Goal: Information Seeking & Learning: Learn about a topic

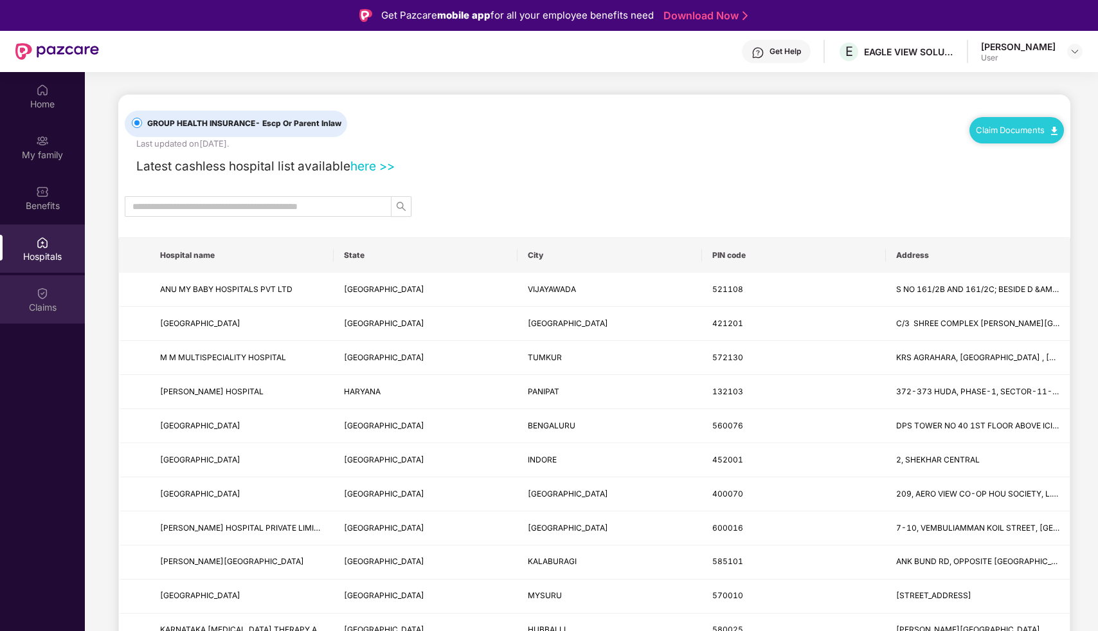
click at [31, 303] on div "Claims" at bounding box center [42, 307] width 85 height 13
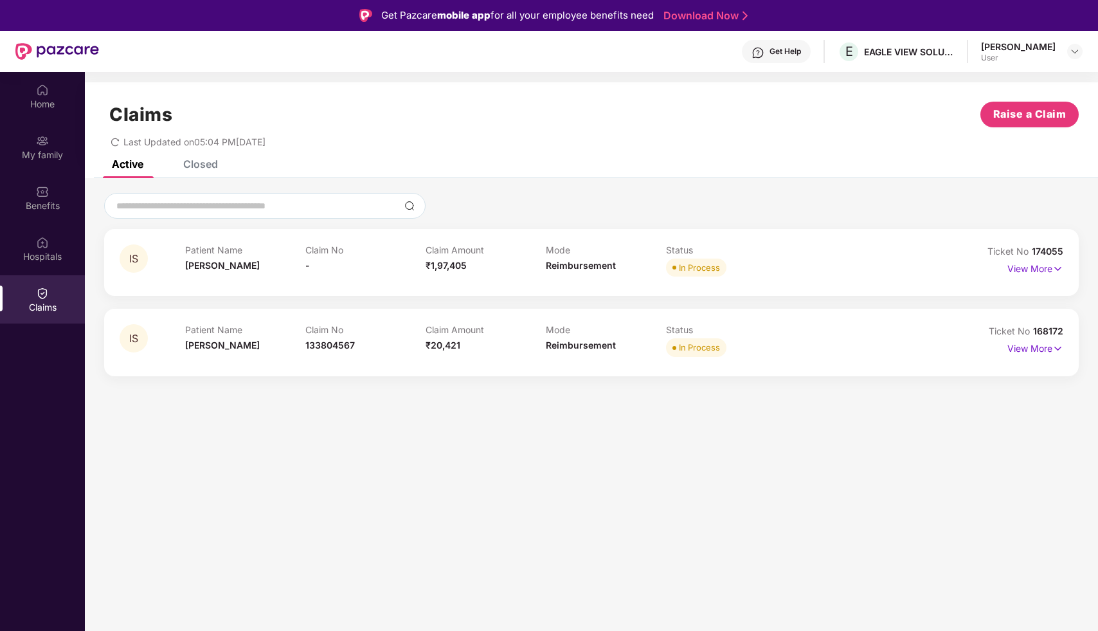
click at [670, 342] on span "In Process" at bounding box center [696, 347] width 60 height 18
click at [152, 333] on div "IS" at bounding box center [153, 341] width 66 height 35
click at [1052, 350] on img at bounding box center [1057, 348] width 11 height 14
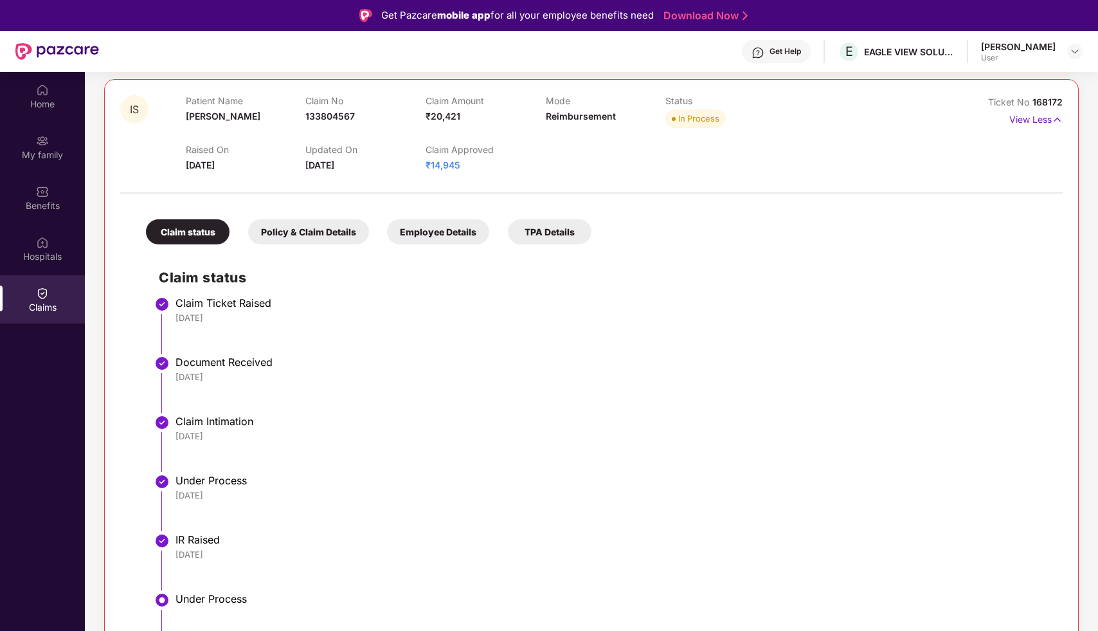
scroll to position [290, 0]
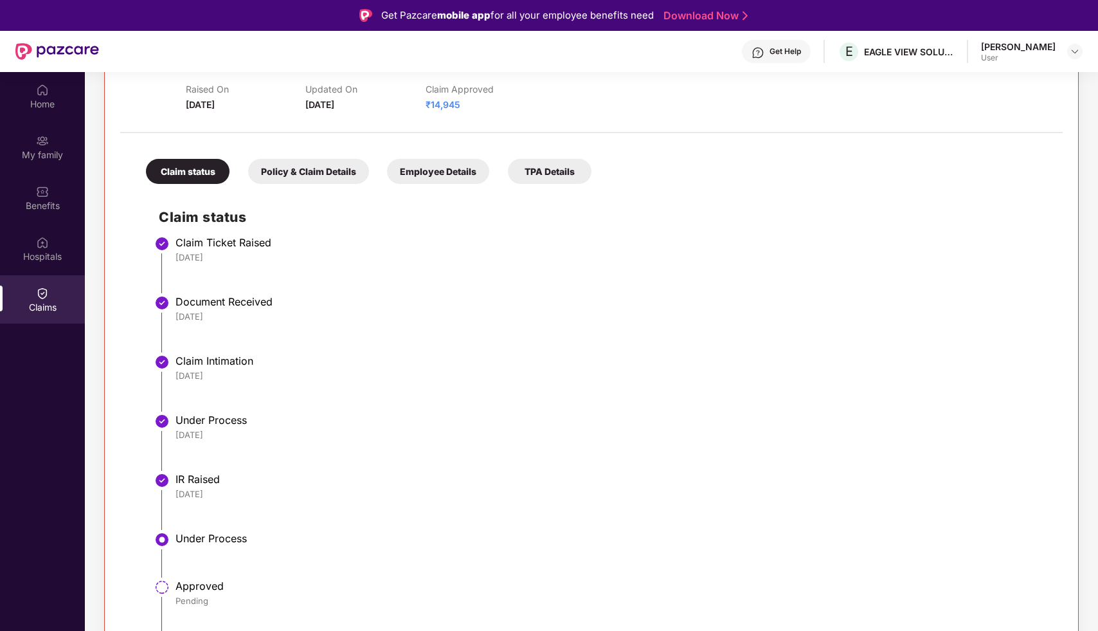
drag, startPoint x: 690, startPoint y: 508, endPoint x: 714, endPoint y: 490, distance: 29.4
click at [693, 508] on li "IR Raised [DATE]" at bounding box center [604, 506] width 891 height 59
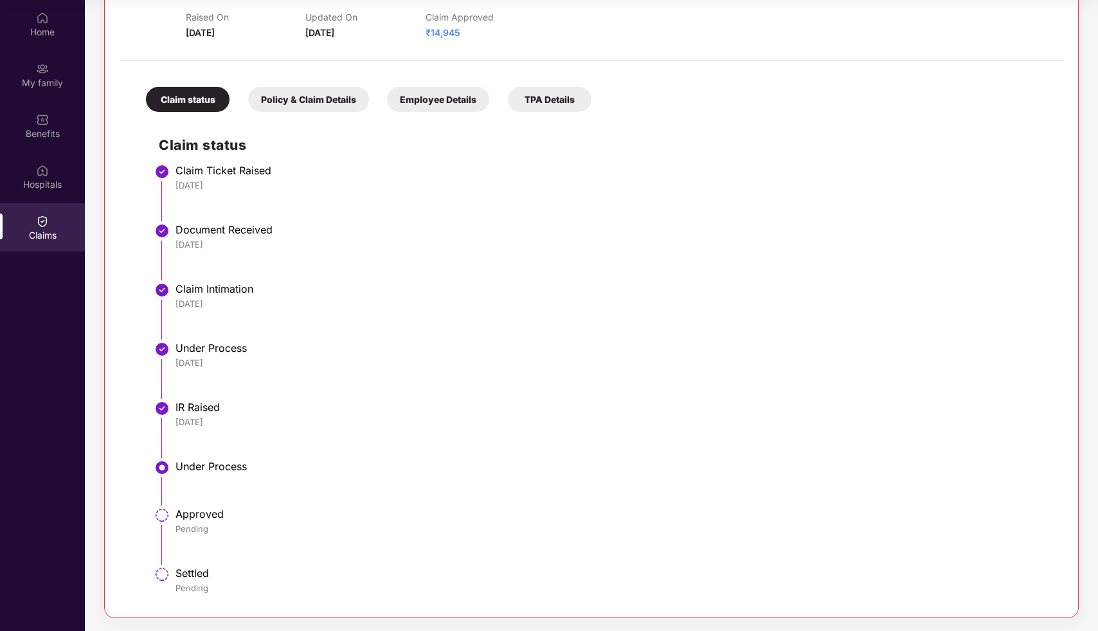
drag, startPoint x: 658, startPoint y: 384, endPoint x: 658, endPoint y: 418, distance: 34.1
click at [658, 415] on ul "Claim Ticket Raised [DATE] Document Received [DATE] Claim Intimation [DATE] Und…" at bounding box center [604, 384] width 891 height 433
click at [608, 523] on div "Pending" at bounding box center [612, 529] width 874 height 12
drag, startPoint x: 669, startPoint y: 389, endPoint x: 668, endPoint y: 404, distance: 14.8
click at [668, 401] on ul "Claim Ticket Raised [DATE] Document Received [DATE] Claim Intimation [DATE] Und…" at bounding box center [604, 384] width 891 height 433
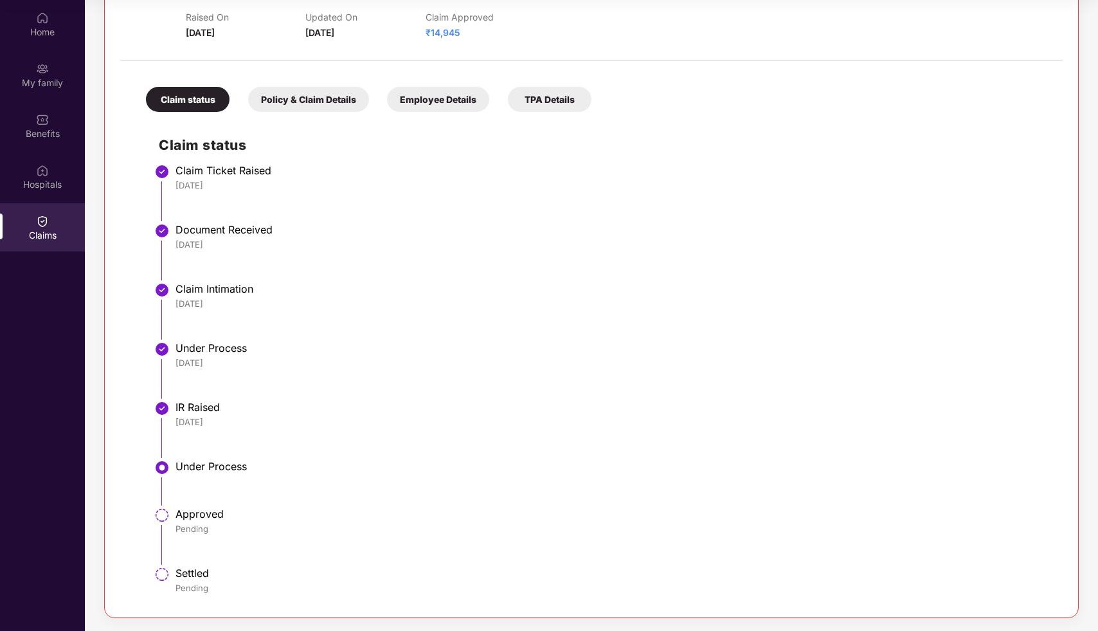
click at [546, 472] on div "Under Process" at bounding box center [612, 467] width 874 height 15
click at [530, 481] on li "Under Process" at bounding box center [604, 488] width 891 height 48
click at [631, 474] on li "Under Process" at bounding box center [604, 488] width 891 height 48
click at [623, 500] on li "Under Process" at bounding box center [604, 488] width 891 height 48
click at [571, 521] on div "Approved Pending" at bounding box center [612, 520] width 874 height 27
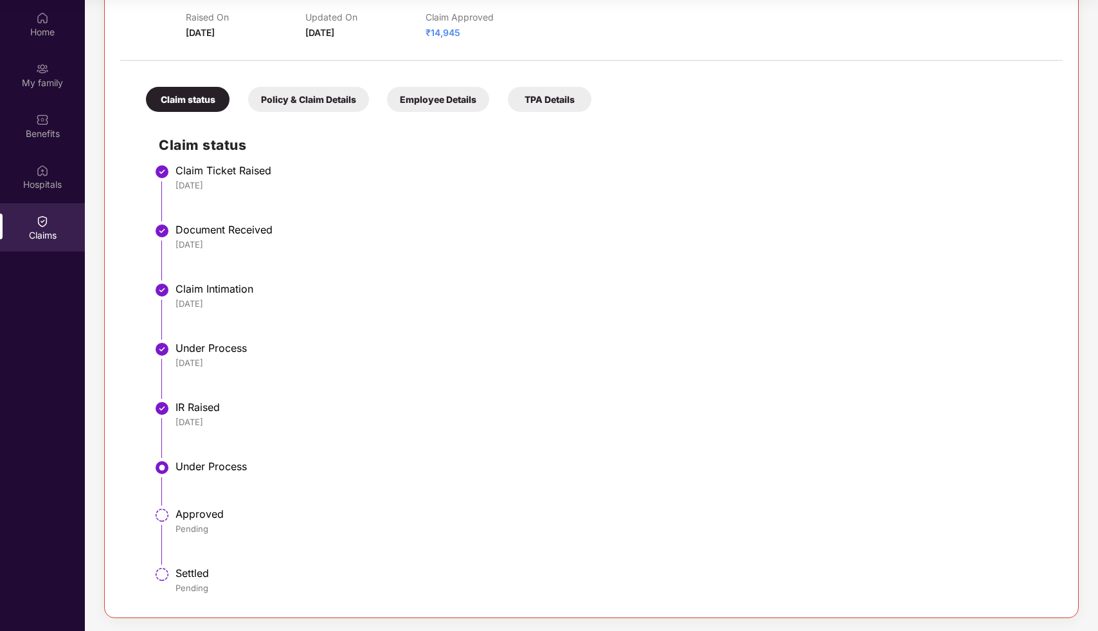
scroll to position [0, 0]
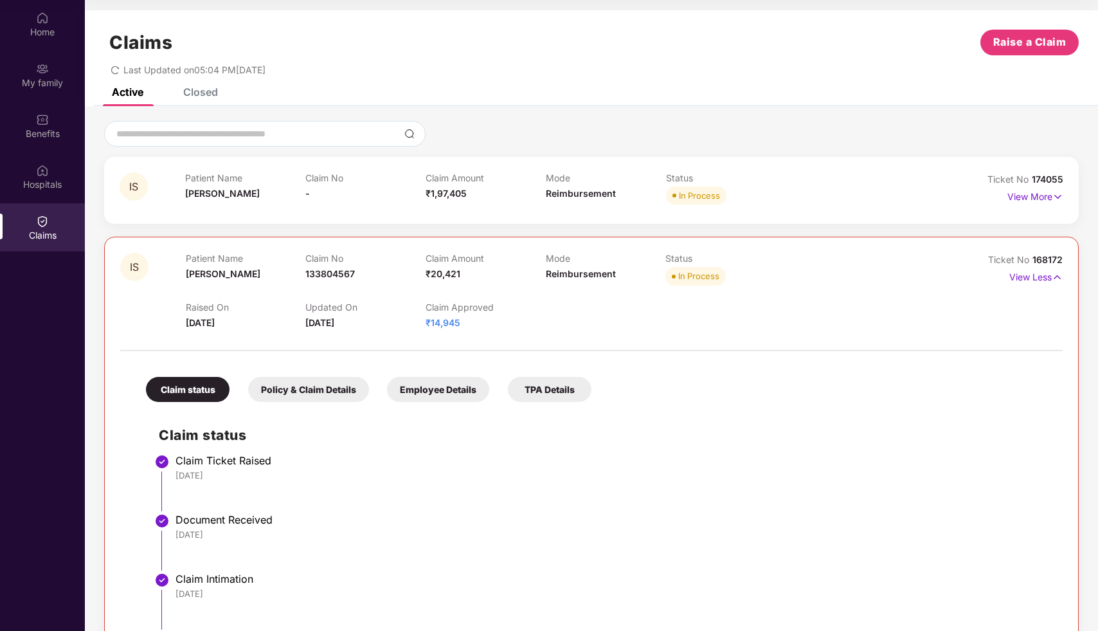
click at [365, 150] on div "IS Patient Name [PERSON_NAME] Claim No - Claim Amount ₹1,97,405 Mode Reimbursem…" at bounding box center [591, 514] width 1013 height 787
click at [391, 195] on div "Claim No -" at bounding box center [365, 189] width 120 height 35
click at [1046, 200] on p "View More" at bounding box center [1035, 194] width 56 height 17
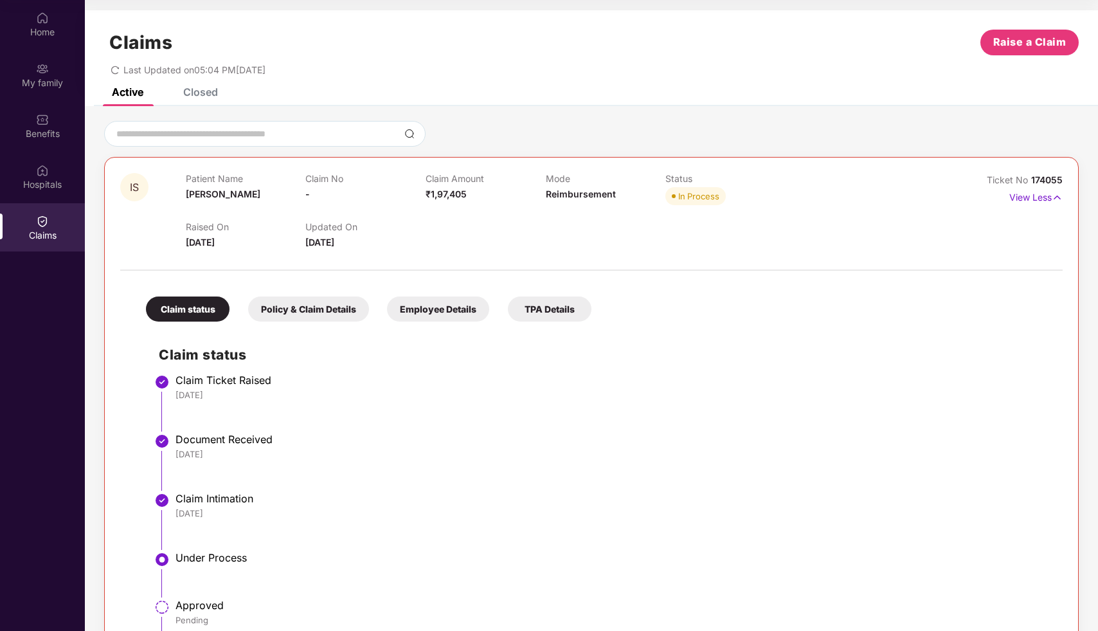
click at [739, 328] on div "Claim status Claim Ticket Raised [DATE] Document Received [DATE] Claim Intimati…" at bounding box center [591, 510] width 917 height 365
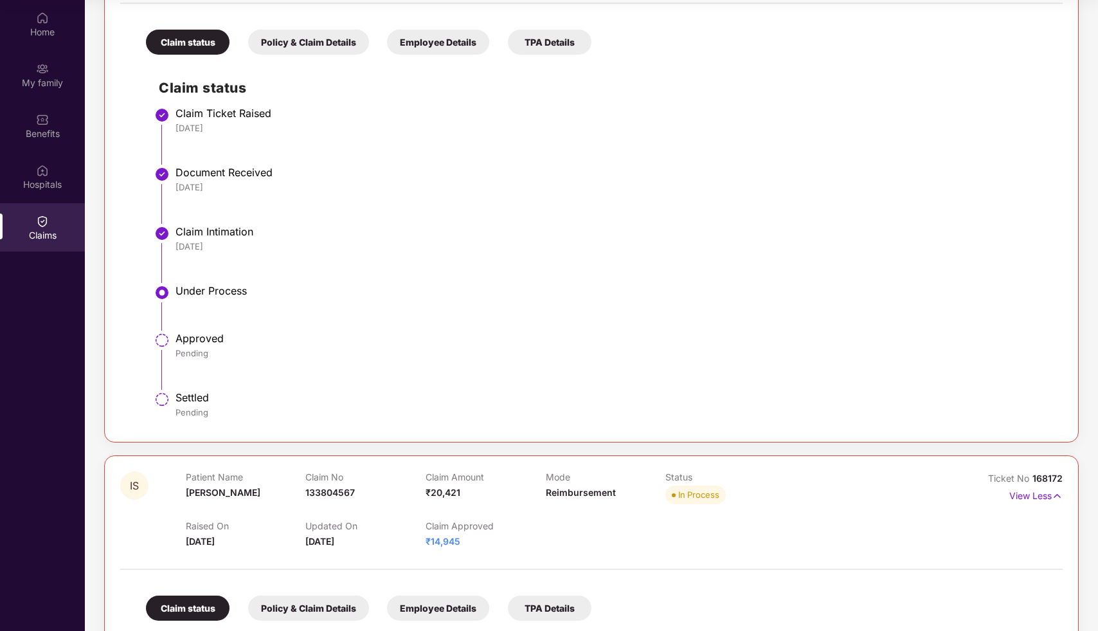
scroll to position [321, 0]
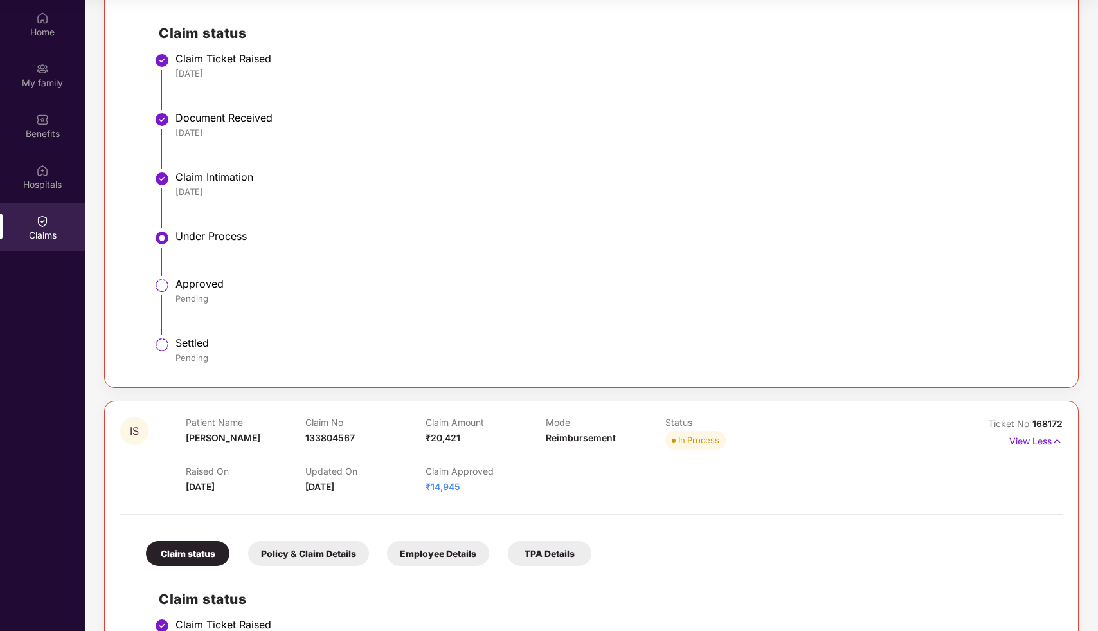
click at [563, 201] on li "Claim Intimation [DATE]" at bounding box center [604, 204] width 891 height 59
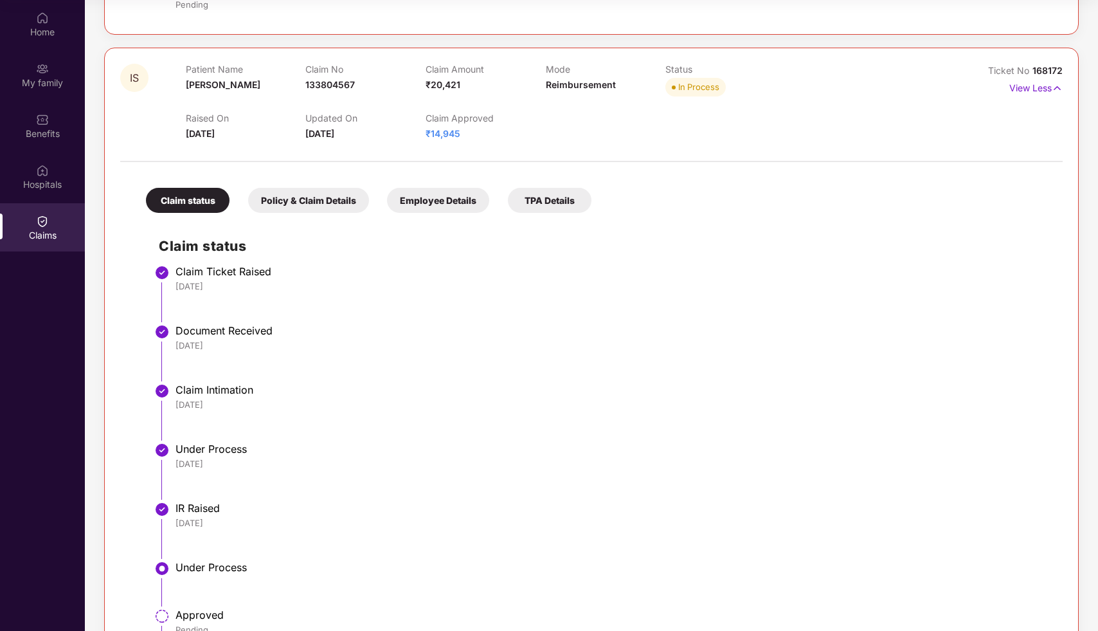
scroll to position [775, 0]
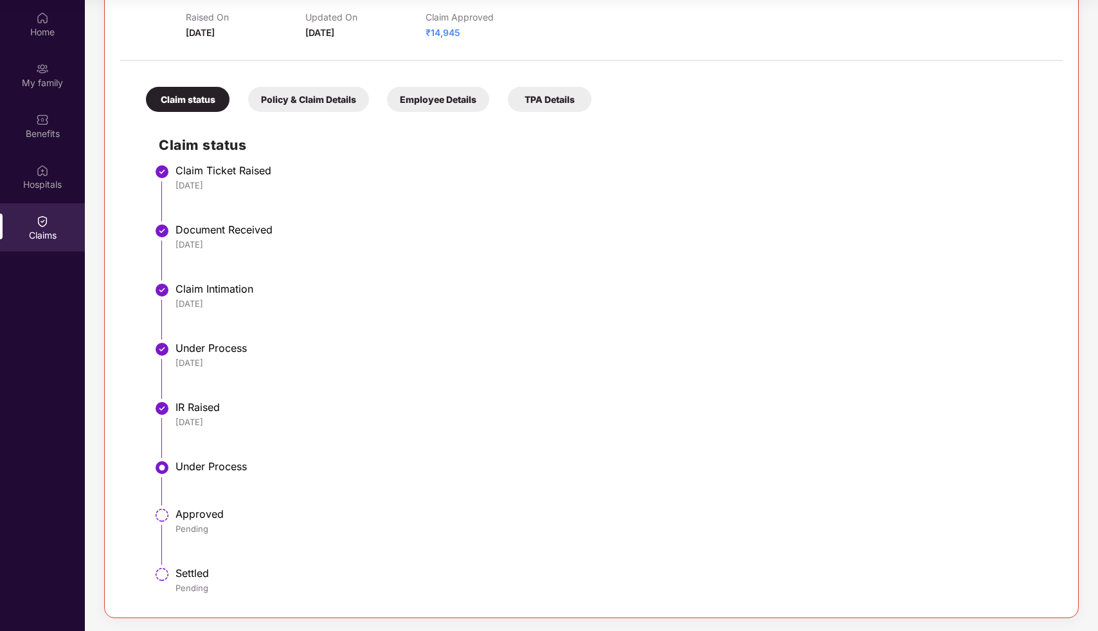
click at [557, 239] on div "[DATE]" at bounding box center [612, 244] width 874 height 12
click at [53, 168] on div "Hospitals" at bounding box center [42, 176] width 85 height 48
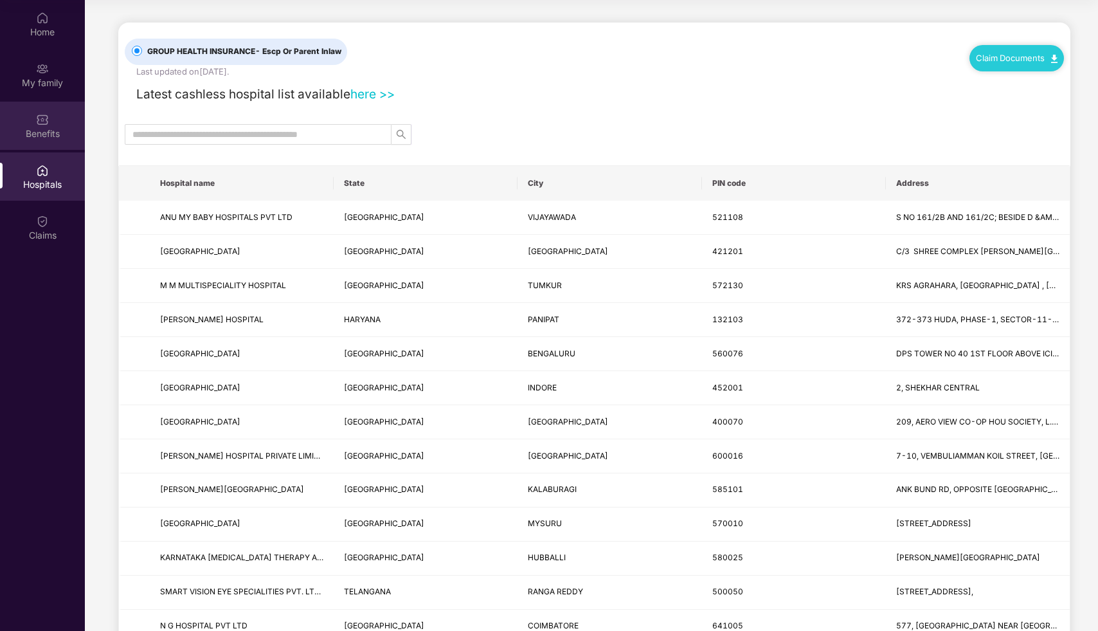
click at [53, 127] on div "Benefits" at bounding box center [42, 133] width 85 height 13
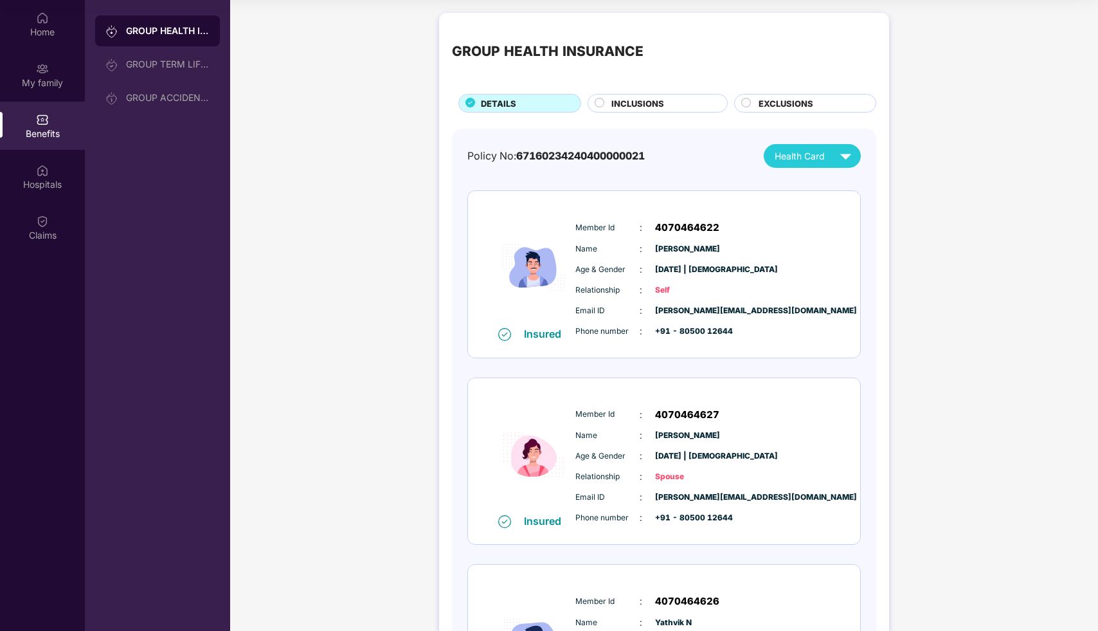
click at [682, 107] on div "INCLUSIONS" at bounding box center [663, 104] width 116 height 15
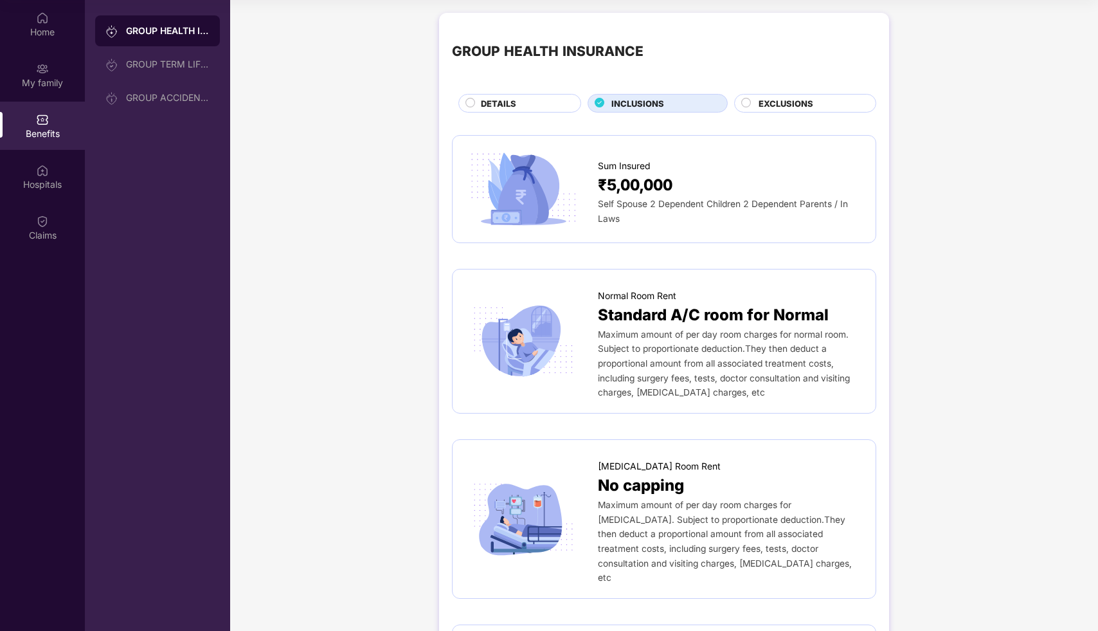
click at [795, 100] on span "EXCLUSIONS" at bounding box center [786, 103] width 55 height 13
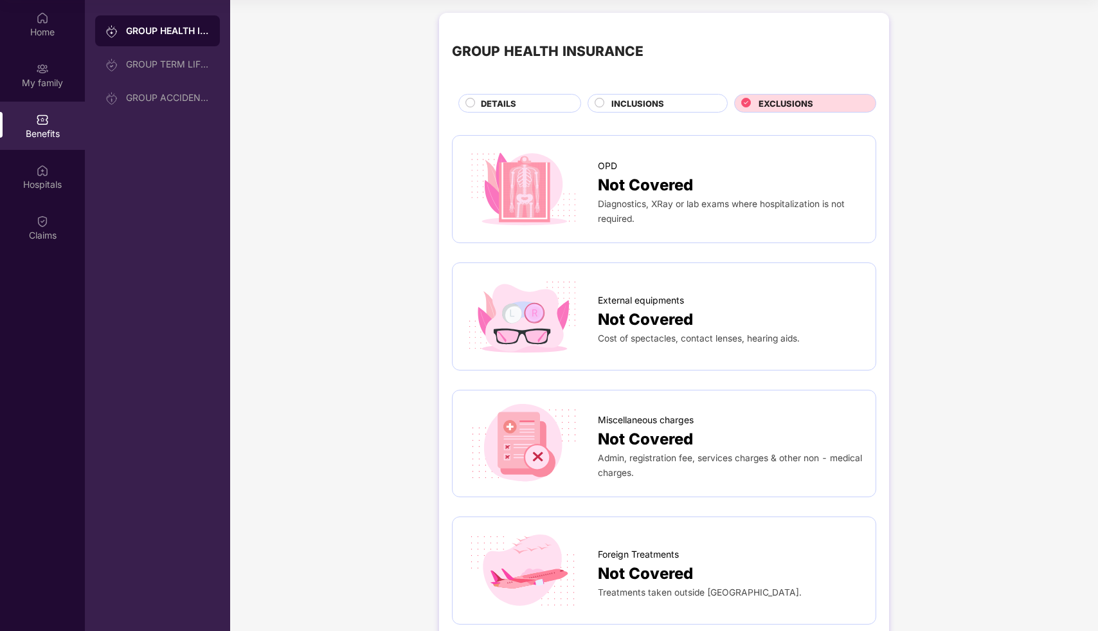
click at [922, 344] on div "GROUP HEALTH INSURANCE DETAILS INCLUSIONS EXCLUSIONS OPD Not Covered Diagnostic…" at bounding box center [664, 598] width 868 height 1185
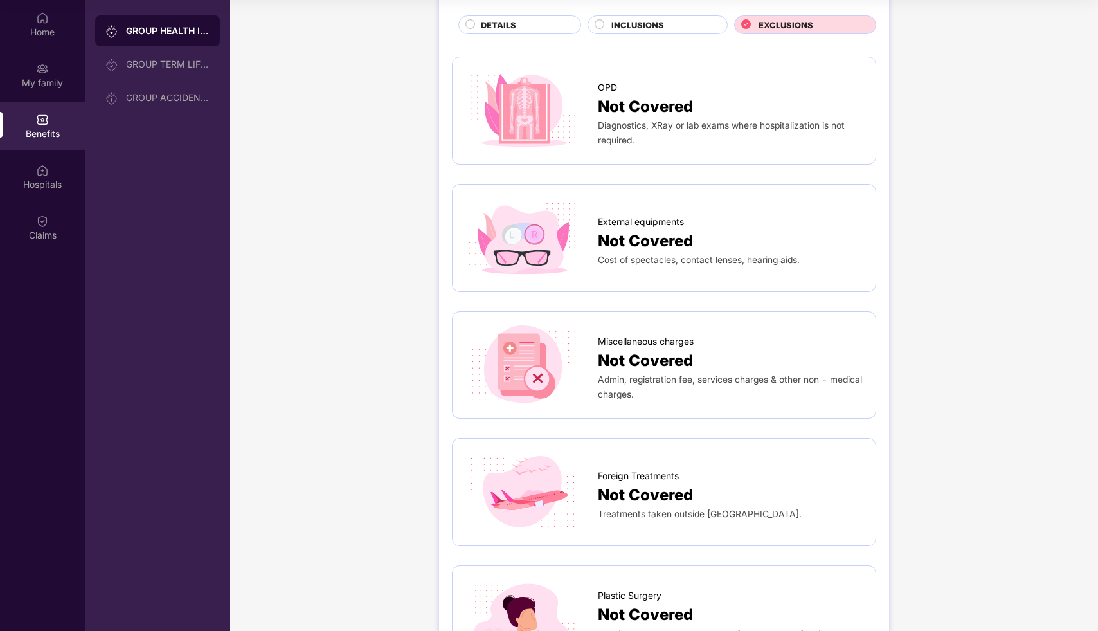
scroll to position [99, 0]
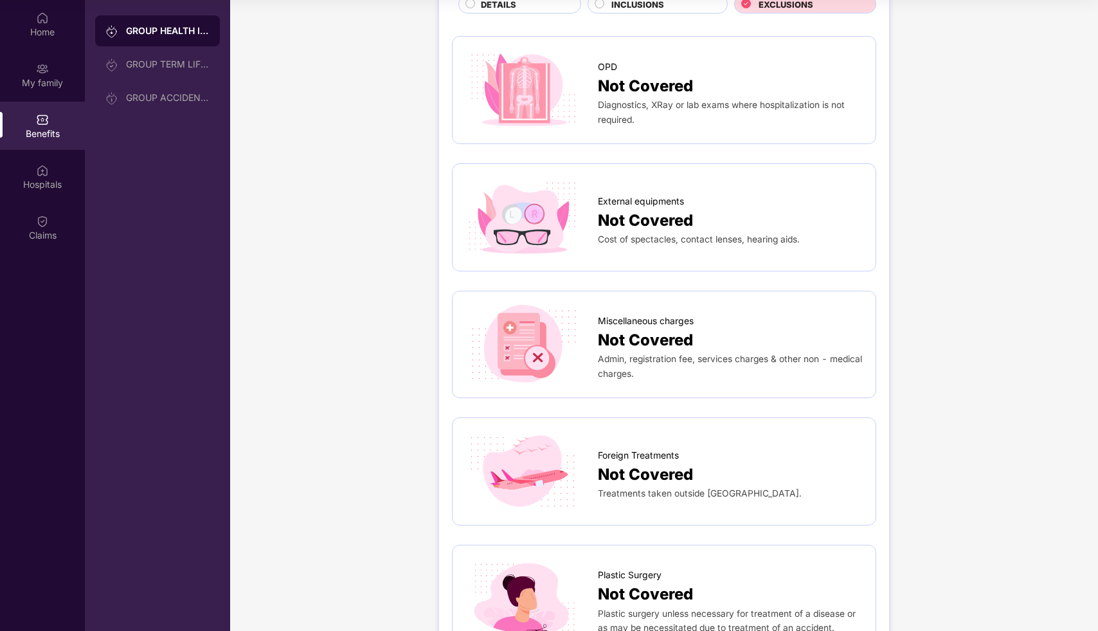
click at [966, 388] on div "GROUP HEALTH INSURANCE DETAILS INCLUSIONS EXCLUSIONS OPD Not Covered Diagnostic…" at bounding box center [664, 499] width 868 height 1185
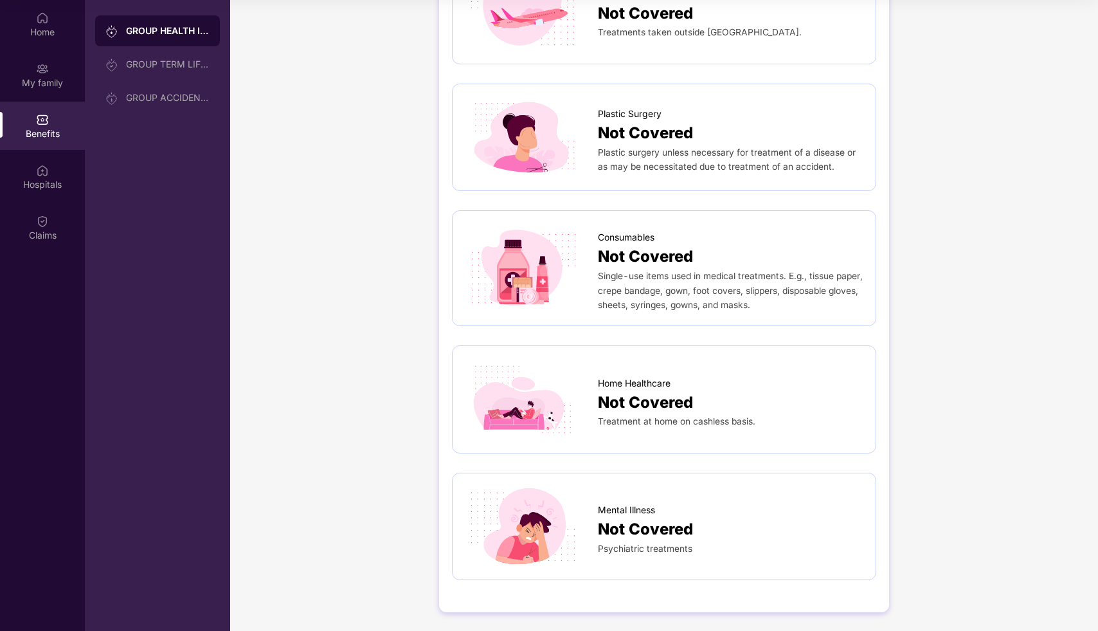
scroll to position [0, 0]
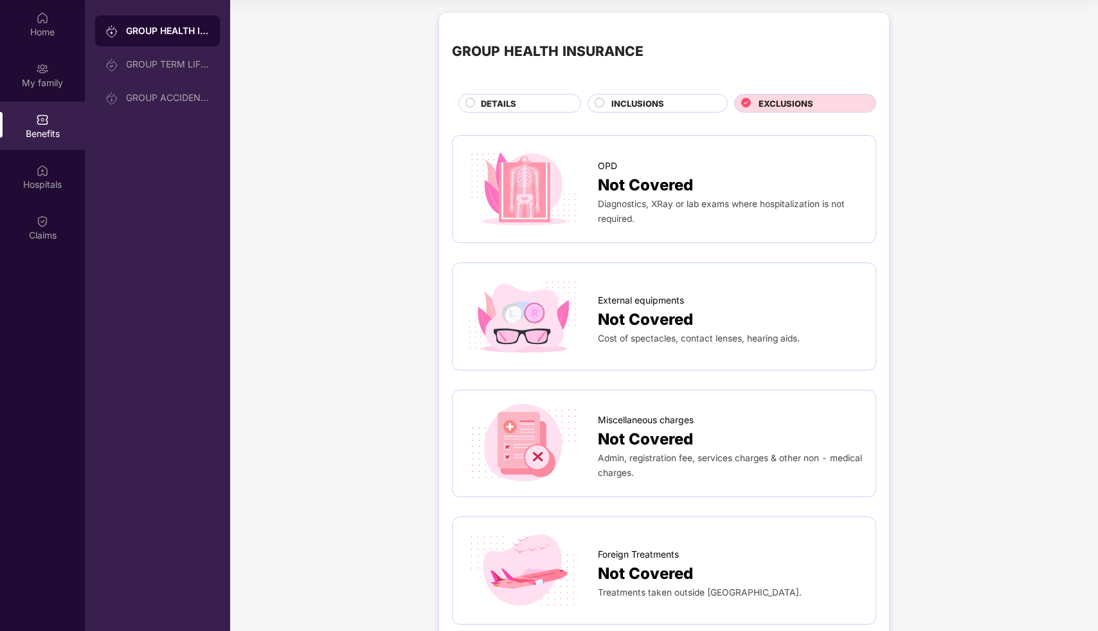
click at [534, 107] on div "DETAILS" at bounding box center [524, 104] width 100 height 15
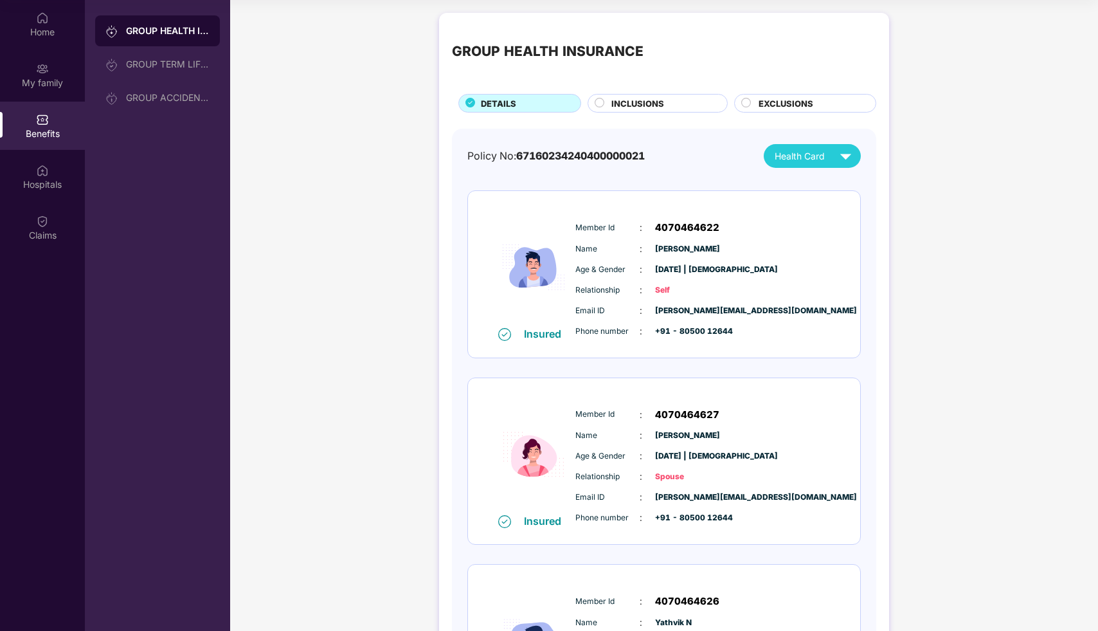
click at [786, 220] on div "Member Id : 4070464622" at bounding box center [702, 227] width 255 height 15
click at [669, 94] on div "INCLUSIONS" at bounding box center [658, 103] width 140 height 19
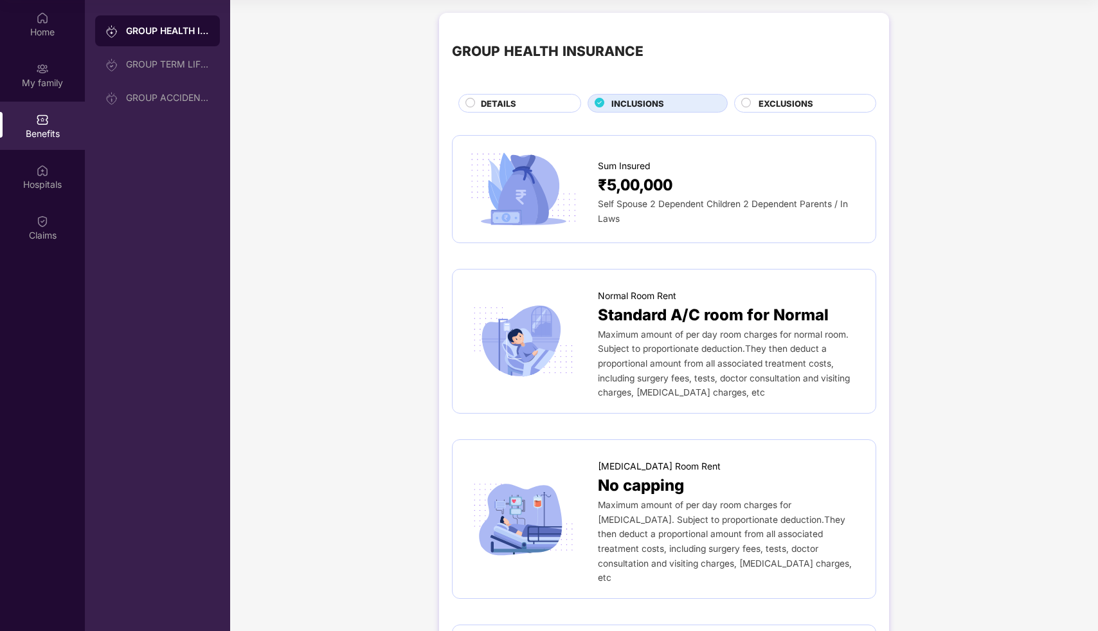
click at [803, 104] on span "EXCLUSIONS" at bounding box center [786, 103] width 55 height 13
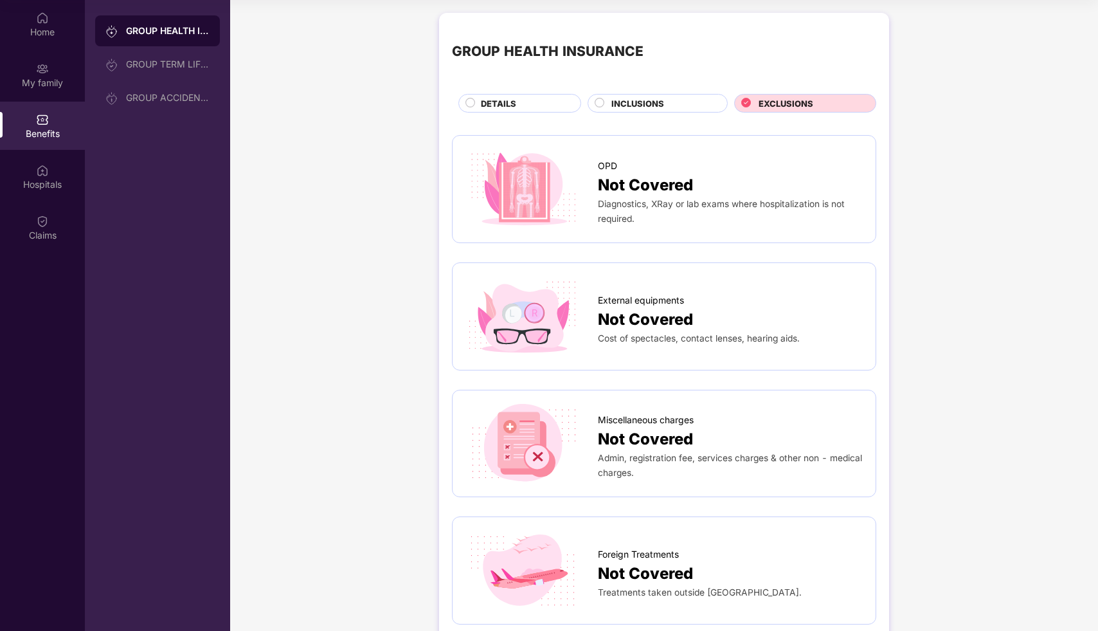
drag, startPoint x: 992, startPoint y: 340, endPoint x: 992, endPoint y: 332, distance: 7.7
click at [992, 338] on div "GROUP HEALTH INSURANCE DETAILS INCLUSIONS EXCLUSIONS OPD Not Covered Diagnostic…" at bounding box center [664, 598] width 868 height 1185
click at [649, 103] on span "INCLUSIONS" at bounding box center [637, 103] width 53 height 13
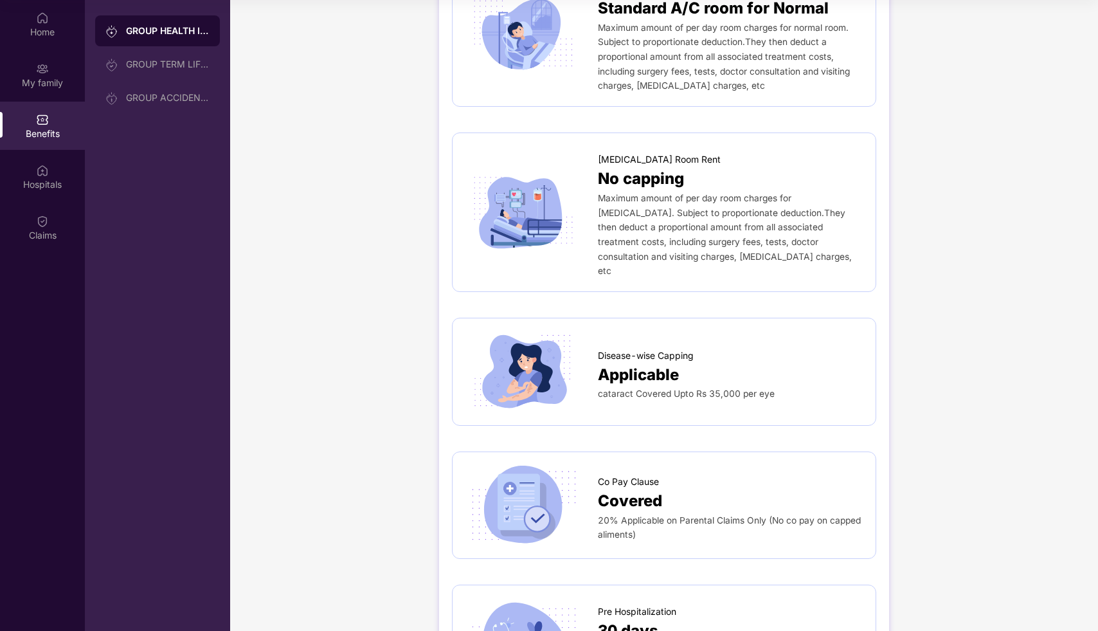
scroll to position [316, 0]
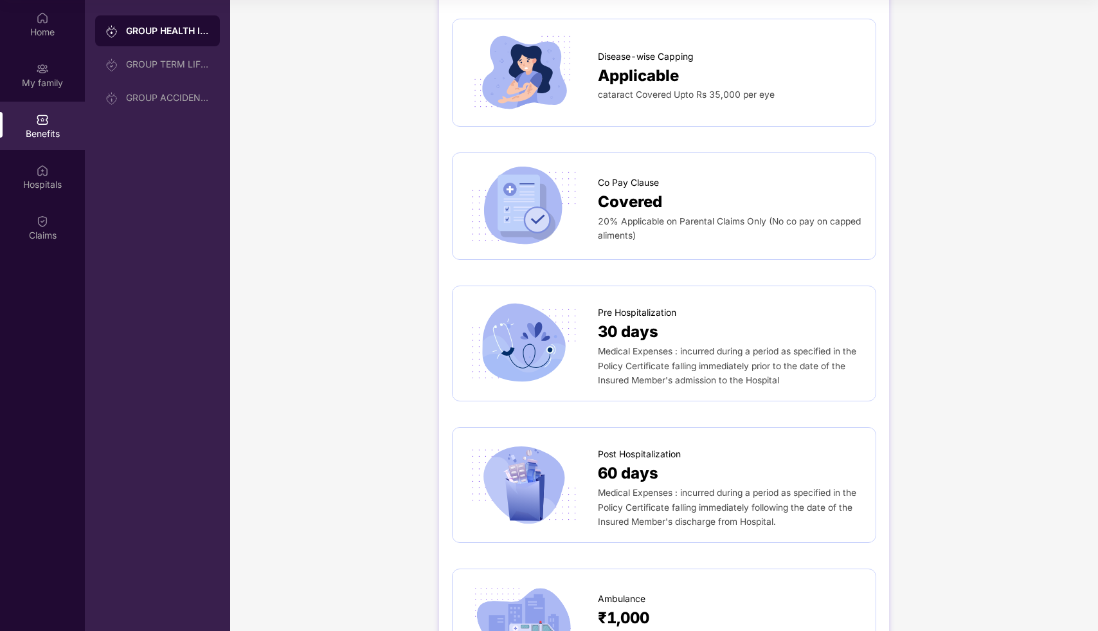
scroll to position [613, 0]
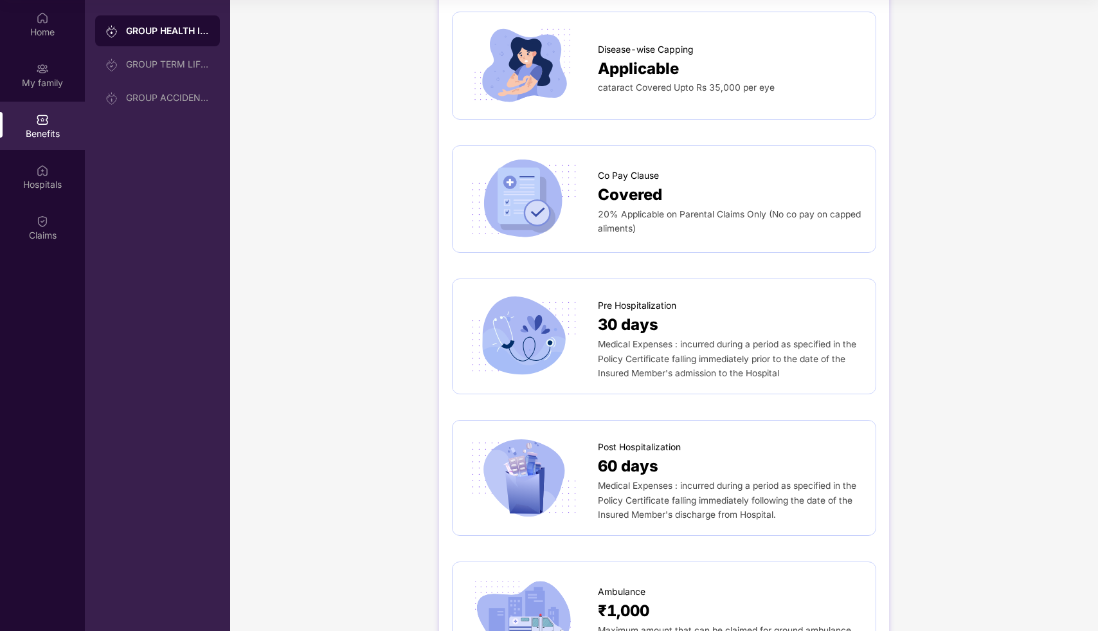
copy div "Co Pay Clause Covered 20% Applicable on Parental Claims Only (No co pay on capp…"
drag, startPoint x: 661, startPoint y: 216, endPoint x: 599, endPoint y: 159, distance: 84.2
click at [599, 162] on div "Co Pay Clause Covered 20% Applicable on Parental Claims Only (No co pay on capp…" at bounding box center [730, 199] width 265 height 74
click at [453, 206] on div "Co Pay Clause Covered 20% Applicable on Parental Claims Only (No co pay on capp…" at bounding box center [664, 199] width 424 height 108
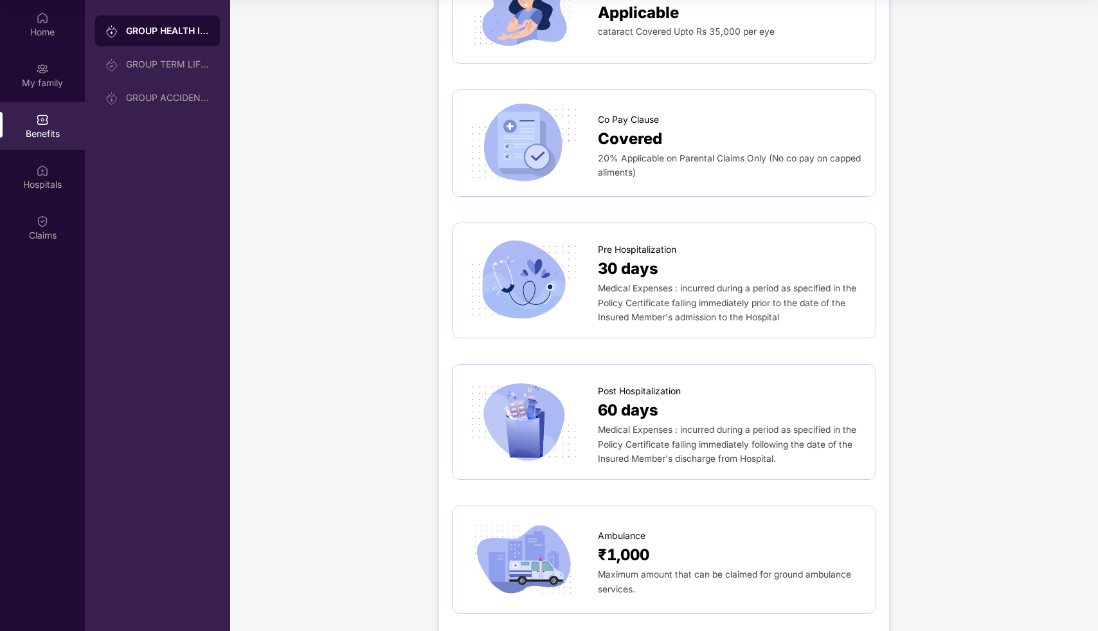
scroll to position [678, 0]
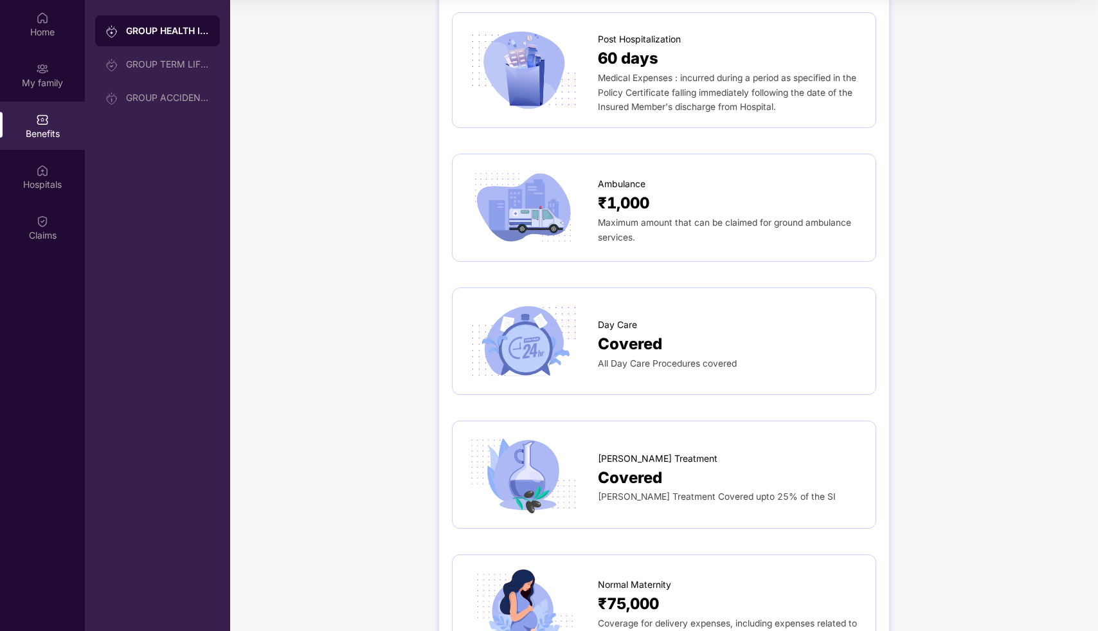
scroll to position [1047, 0]
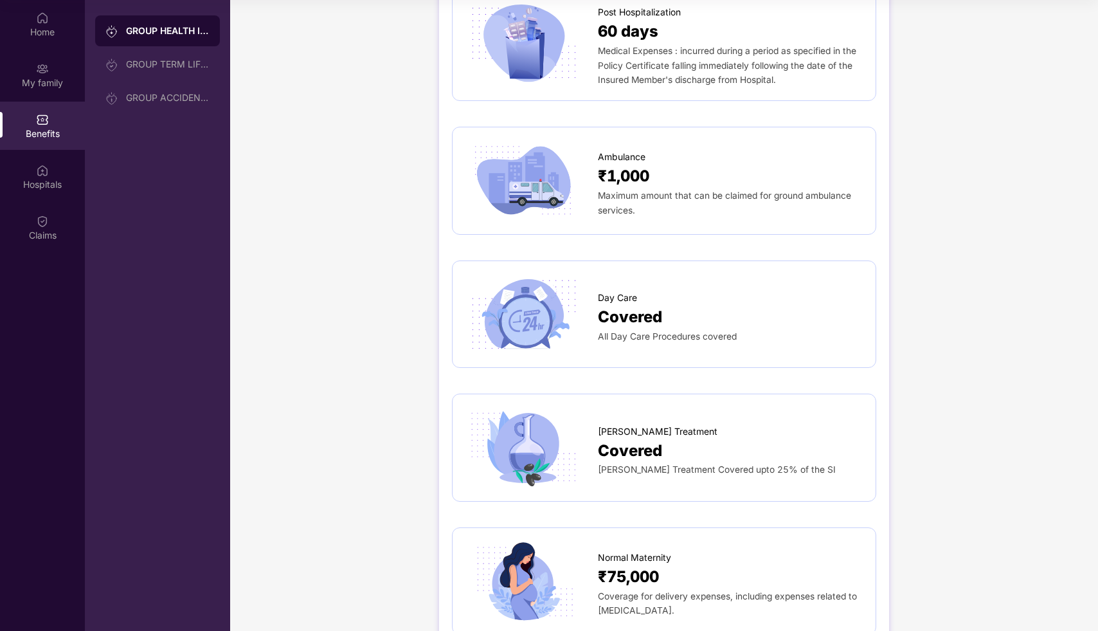
click at [360, 233] on div "GROUP HEALTH INSURANCE DETAILS INCLUSIONS EXCLUSIONS Sum Insured ₹5,00,000 Self…" at bounding box center [664, 374] width 868 height 2830
drag, startPoint x: 375, startPoint y: 286, endPoint x: 372, endPoint y: 300, distance: 13.9
click at [375, 299] on div "GROUP HEALTH INSURANCE DETAILS INCLUSIONS EXCLUSIONS Sum Insured ₹5,00,000 Self…" at bounding box center [664, 374] width 868 height 2830
click at [258, 256] on div "GROUP HEALTH INSURANCE DETAILS INCLUSIONS EXCLUSIONS Sum Insured ₹5,00,000 Self…" at bounding box center [664, 374] width 868 height 2830
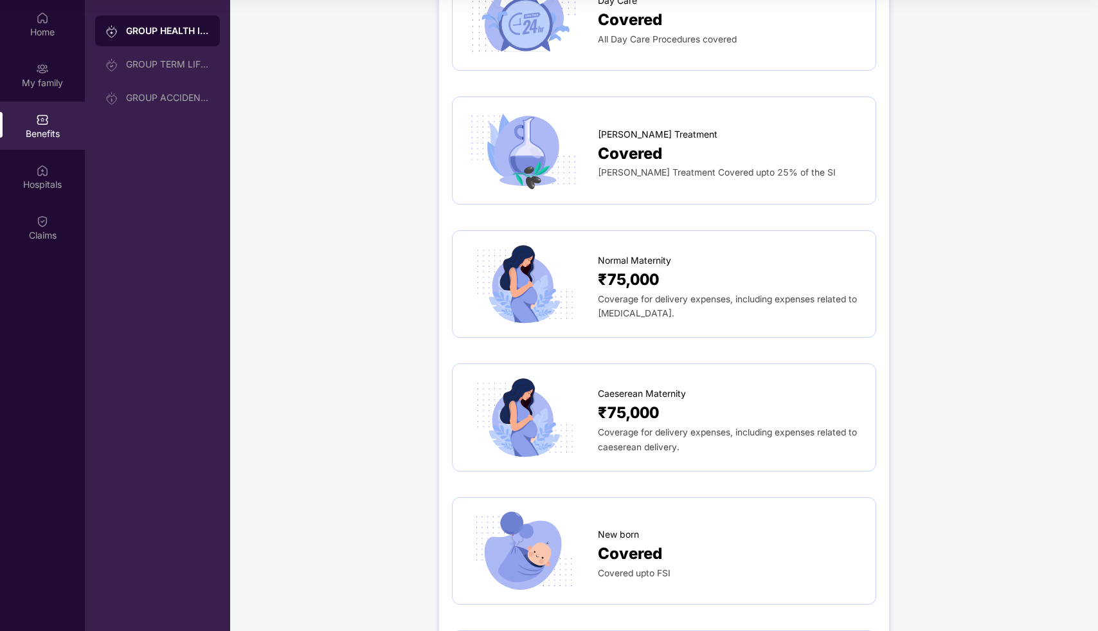
scroll to position [1354, 0]
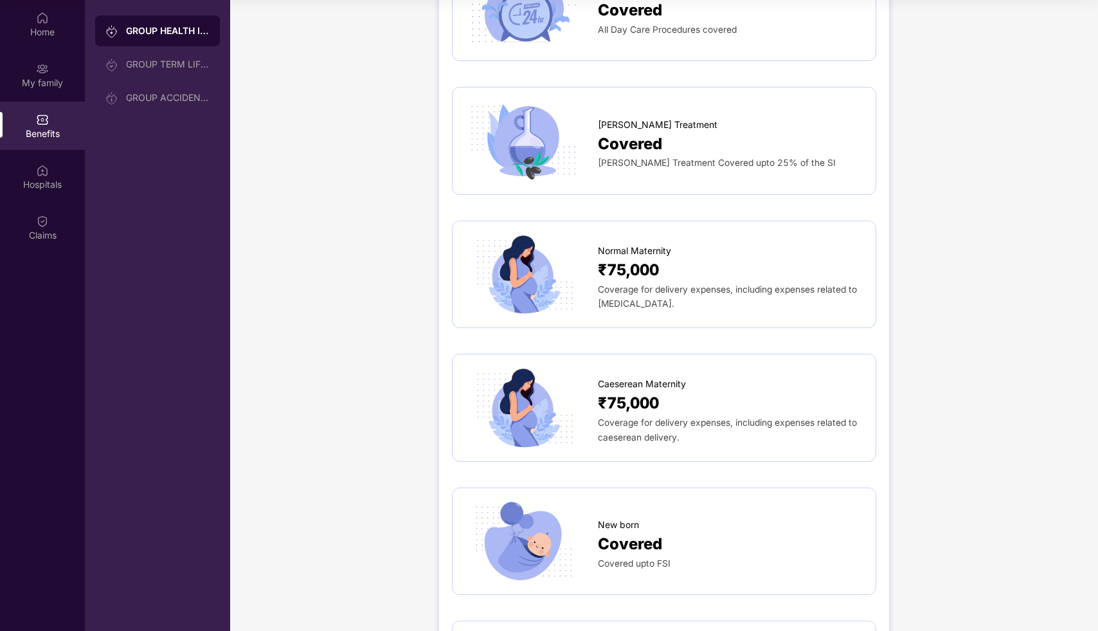
click at [976, 346] on div "GROUP HEALTH INSURANCE DETAILS INCLUSIONS EXCLUSIONS Sum Insured ₹5,00,000 Self…" at bounding box center [664, 68] width 868 height 2830
click at [687, 157] on span "[PERSON_NAME] Treatment Covered upto 25% of the SI" at bounding box center [717, 162] width 238 height 10
click at [632, 132] on span "Covered" at bounding box center [630, 144] width 64 height 24
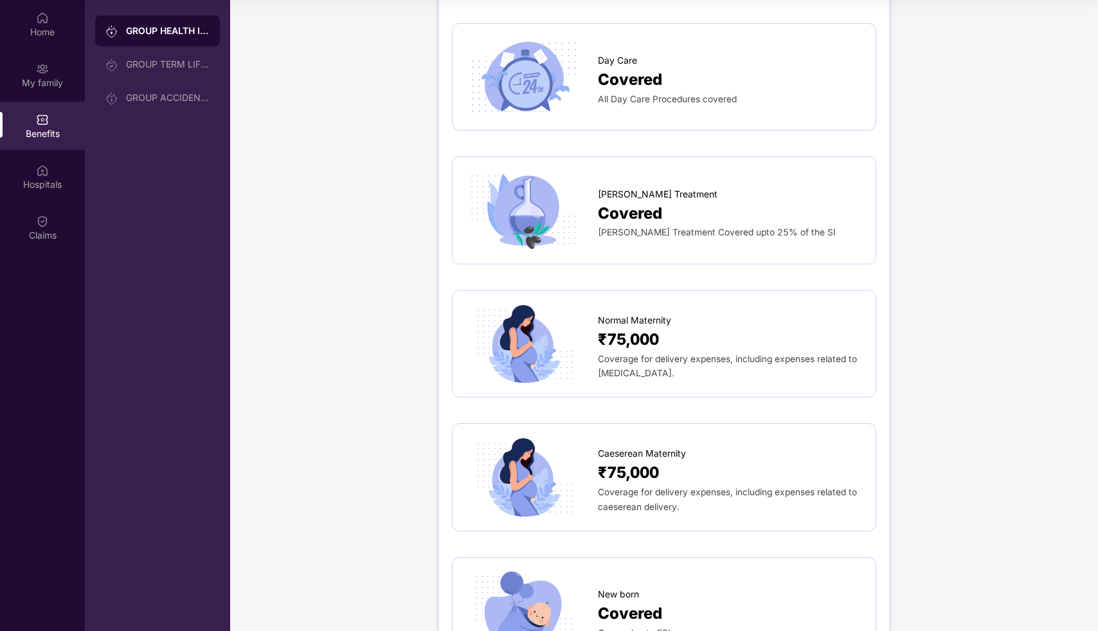
scroll to position [1274, 0]
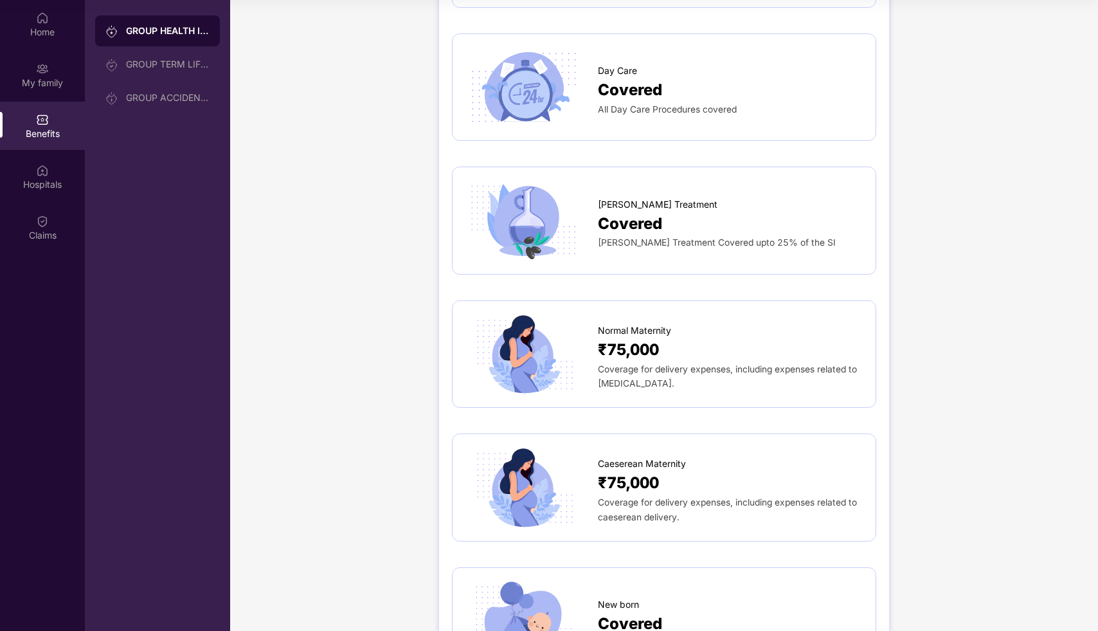
click at [556, 191] on img at bounding box center [523, 220] width 116 height 81
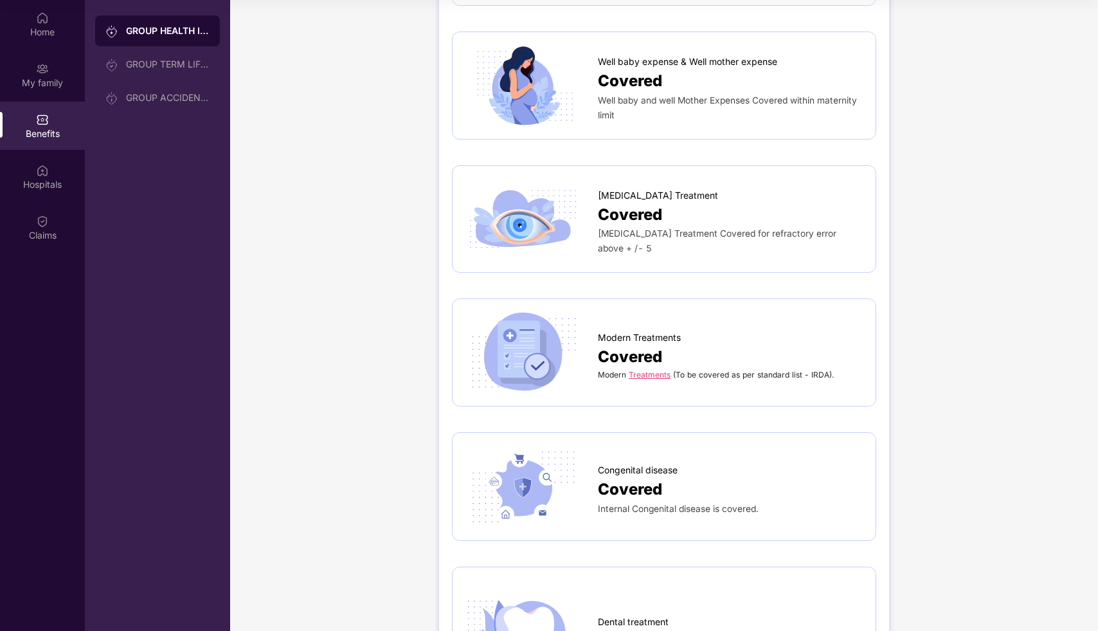
scroll to position [2078, 0]
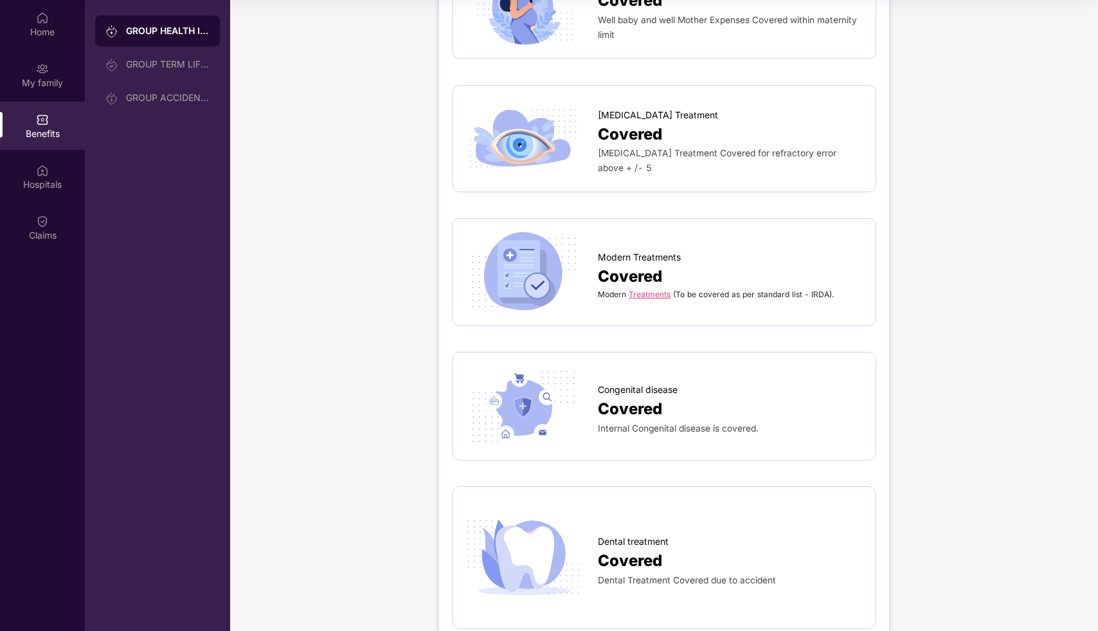
scroll to position [2187, 0]
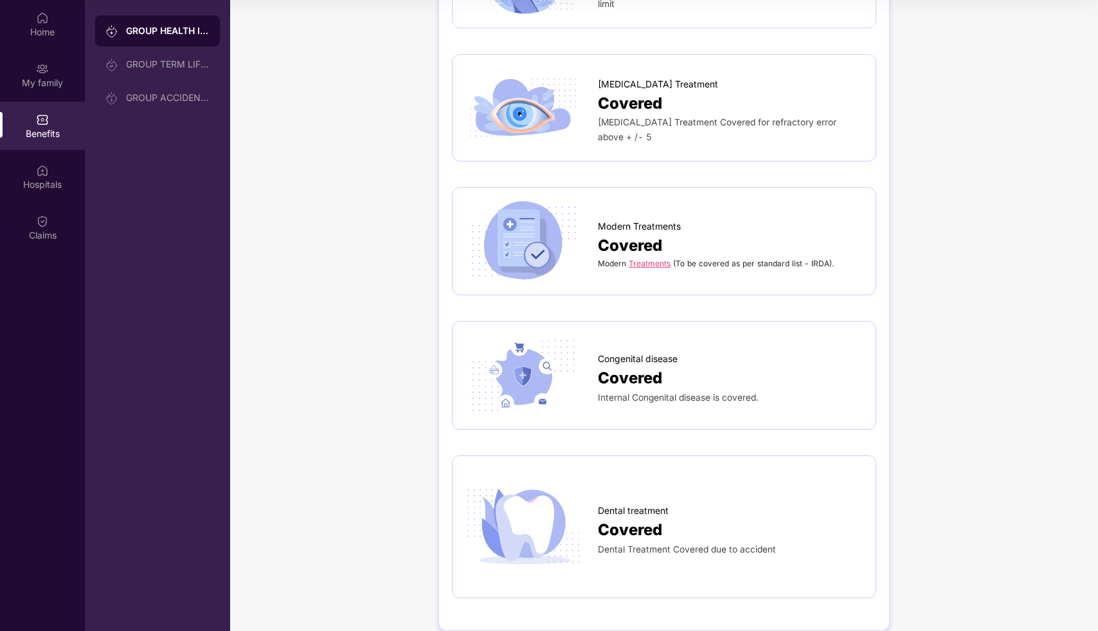
click at [645, 258] on link "Treatments" at bounding box center [650, 263] width 42 height 10
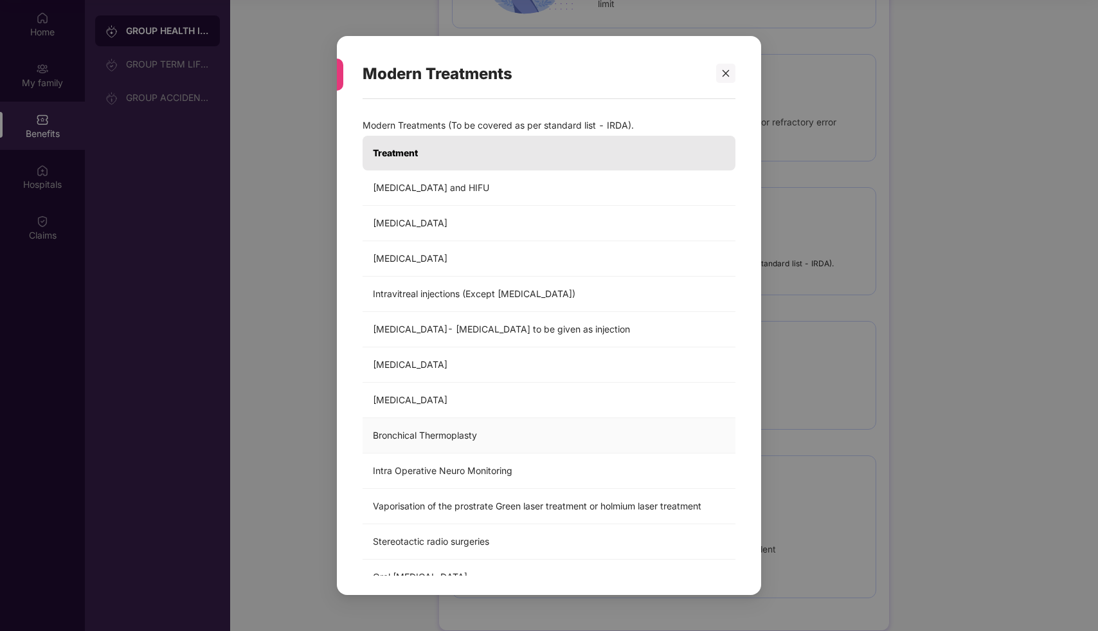
scroll to position [32, 0]
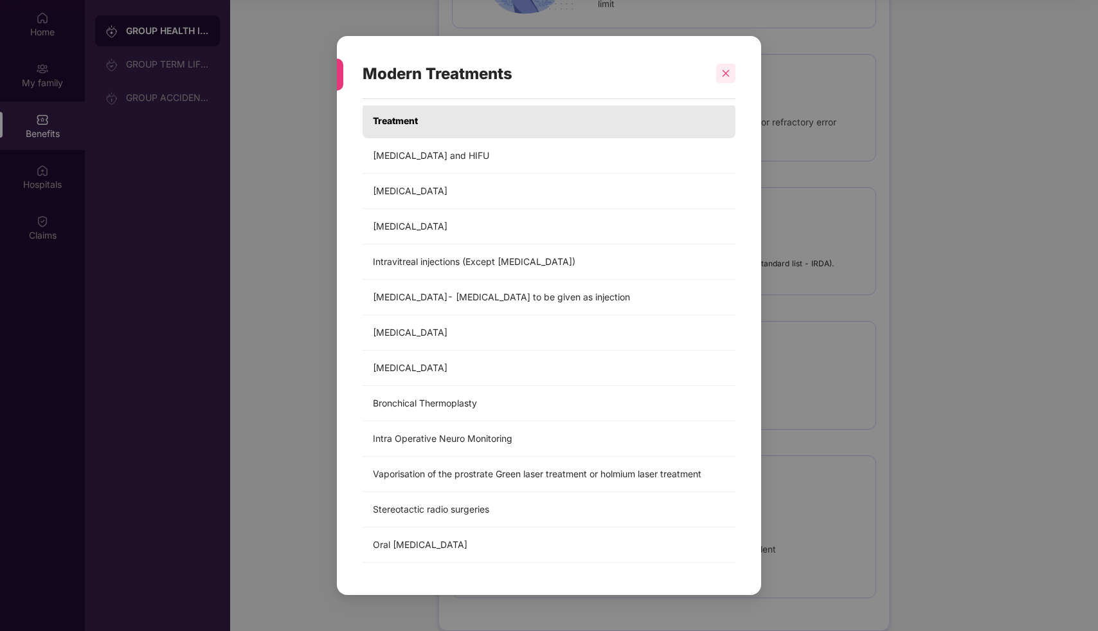
click at [726, 75] on icon "close" at bounding box center [726, 73] width 7 height 7
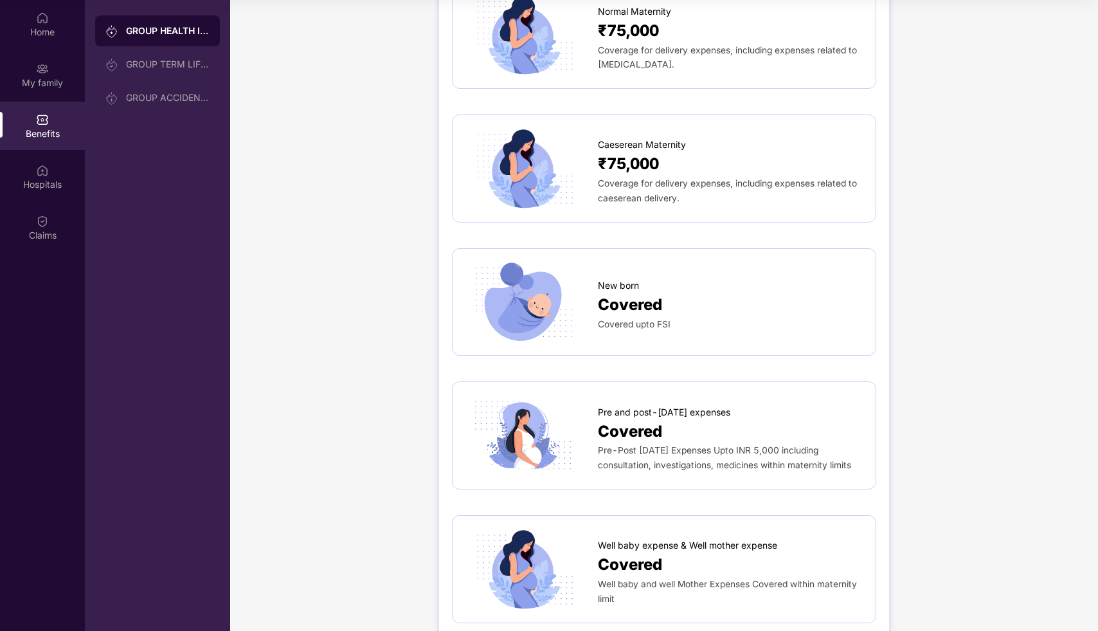
scroll to position [817, 0]
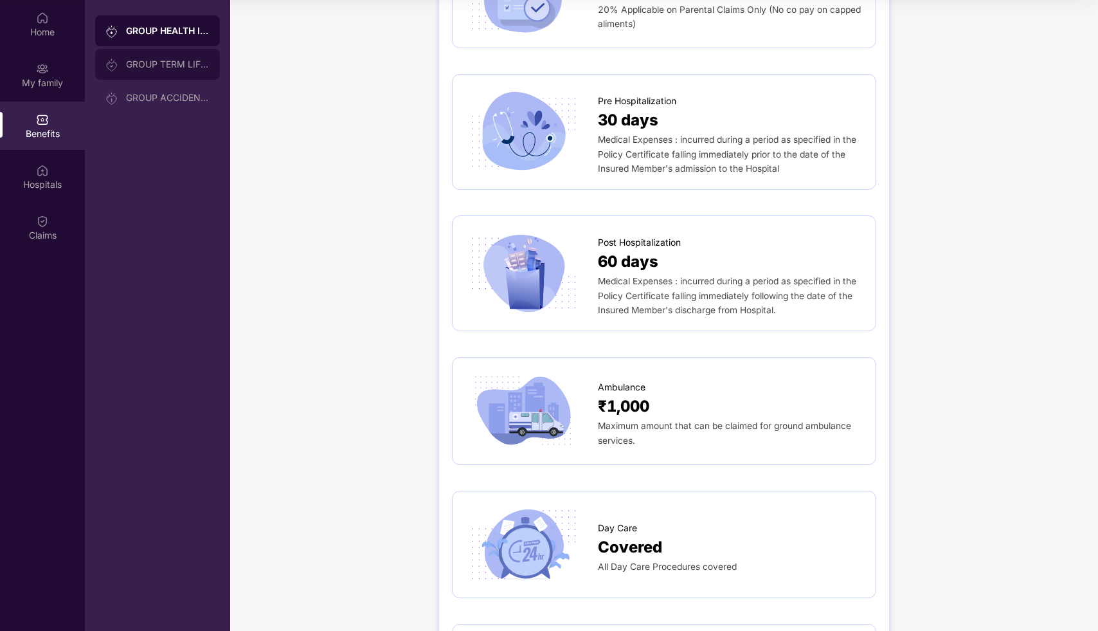
click at [154, 74] on div "GROUP TERM LIFE INSURANCE" at bounding box center [157, 64] width 125 height 31
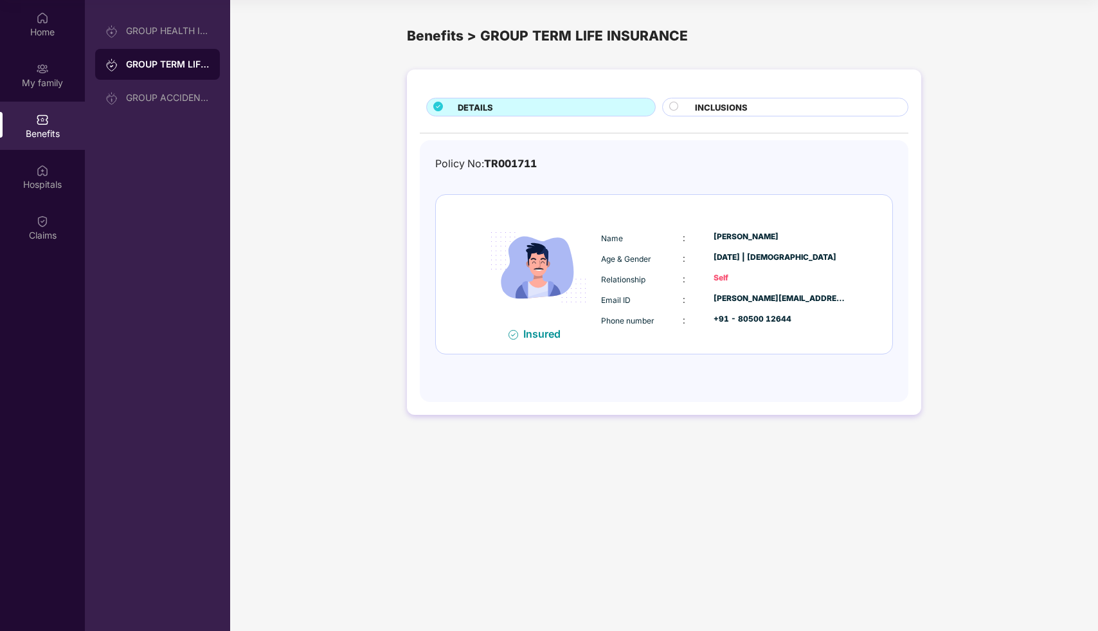
click at [746, 113] on span "INCLUSIONS" at bounding box center [721, 107] width 53 height 13
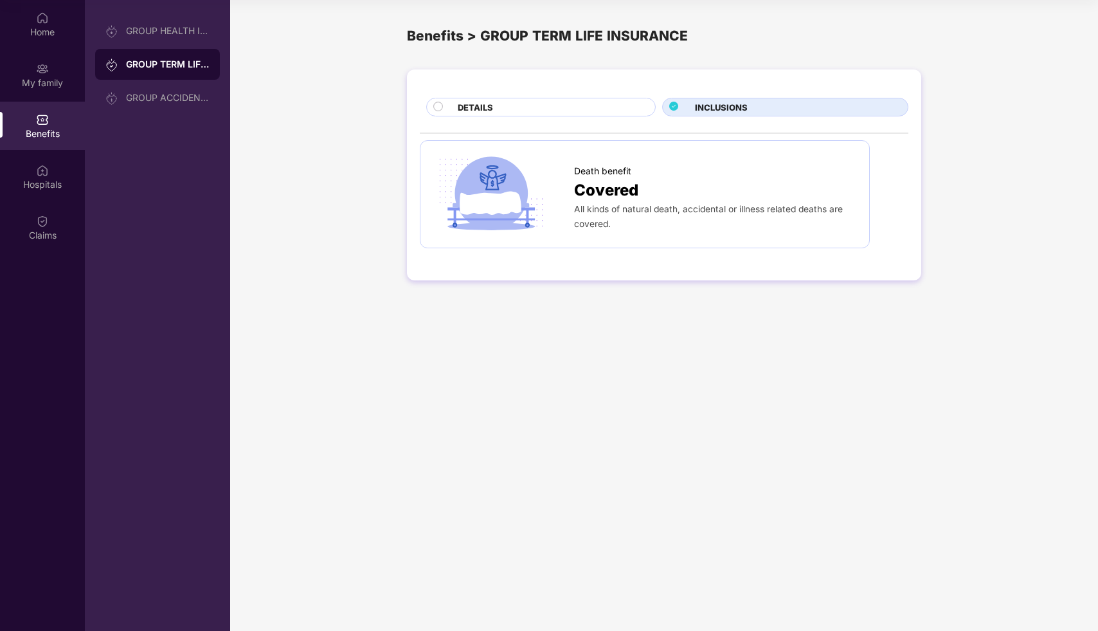
click at [513, 113] on div "DETAILS" at bounding box center [549, 108] width 197 height 15
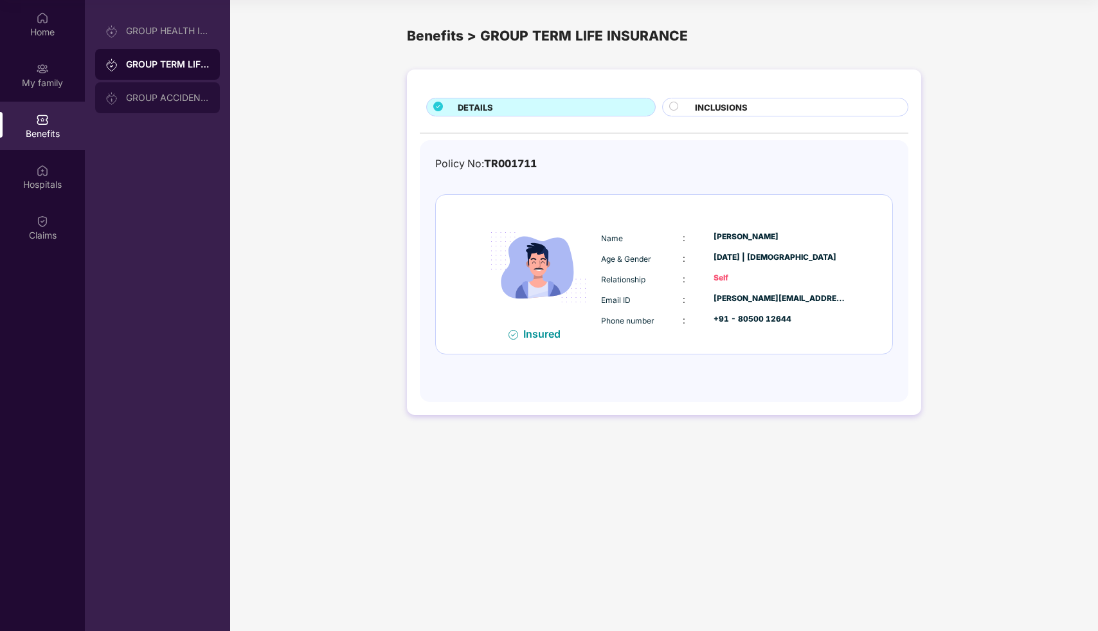
click at [155, 92] on div "GROUP ACCIDENTAL INSURANCE" at bounding box center [157, 97] width 125 height 31
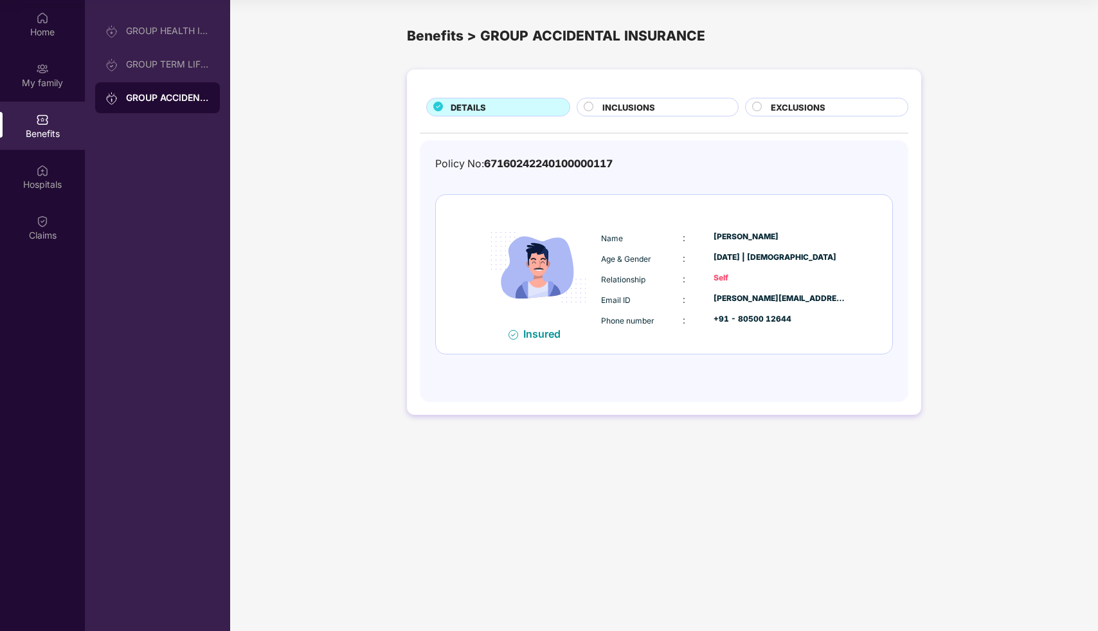
click at [746, 537] on main "Benefits > GROUP ACCIDENTAL INSURANCE DETAILS INCLUSIONS EXCLUSIONS Policy No: …" at bounding box center [664, 315] width 868 height 631
click at [677, 110] on div "INCLUSIONS" at bounding box center [663, 108] width 135 height 15
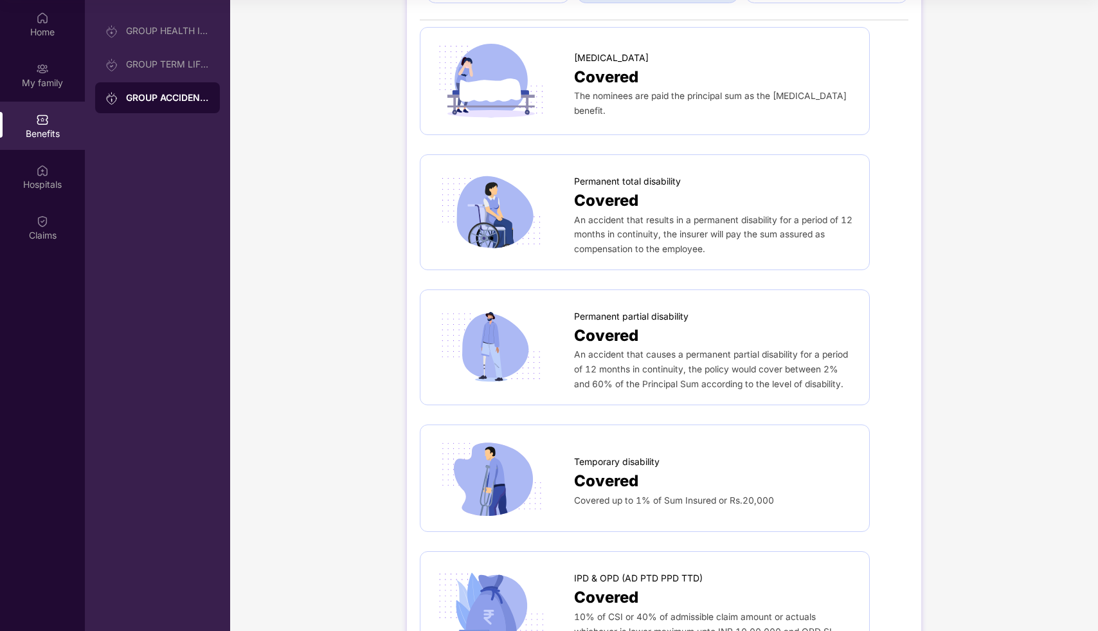
scroll to position [123, 0]
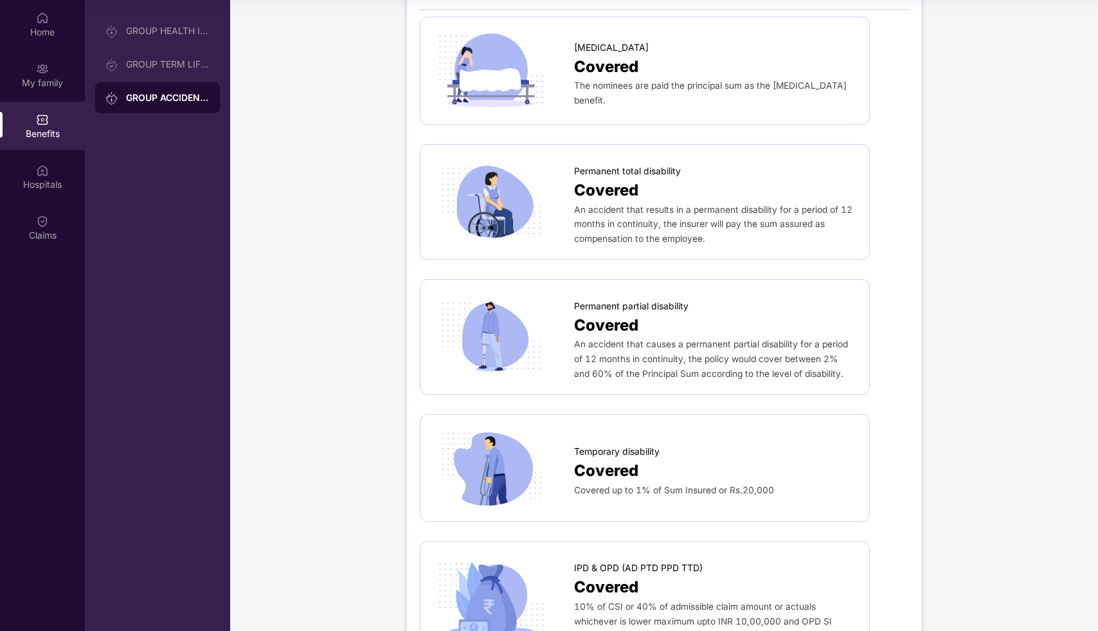
click at [941, 384] on div "DETAILS INCLUSIONS EXCLUSIONS [MEDICAL_DATA] Covered The nominees are paid the …" at bounding box center [664, 324] width 868 height 768
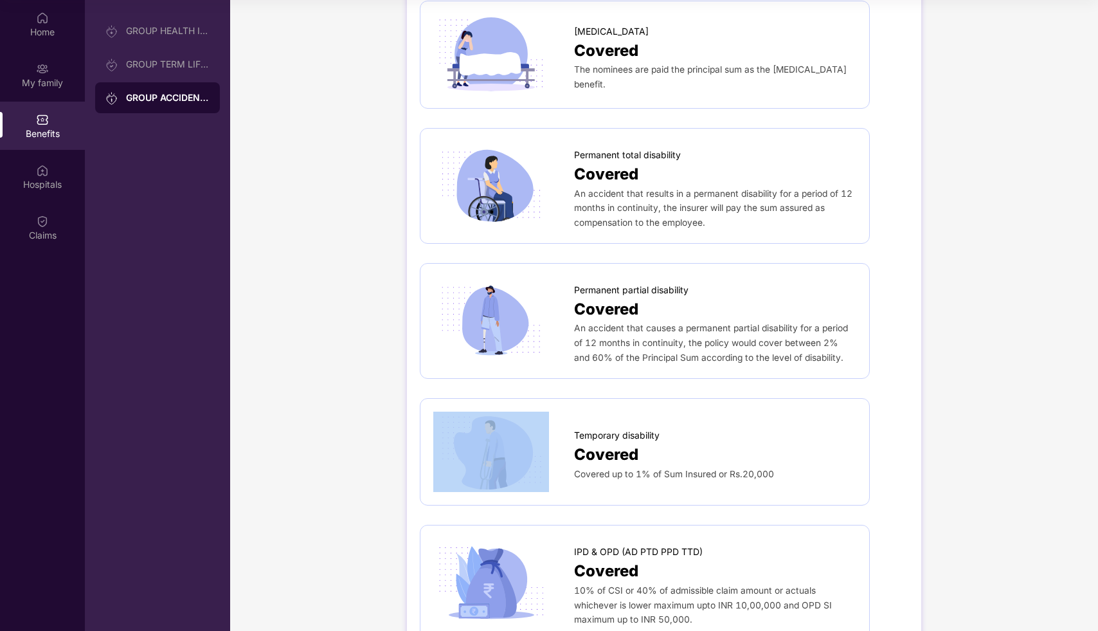
scroll to position [142, 0]
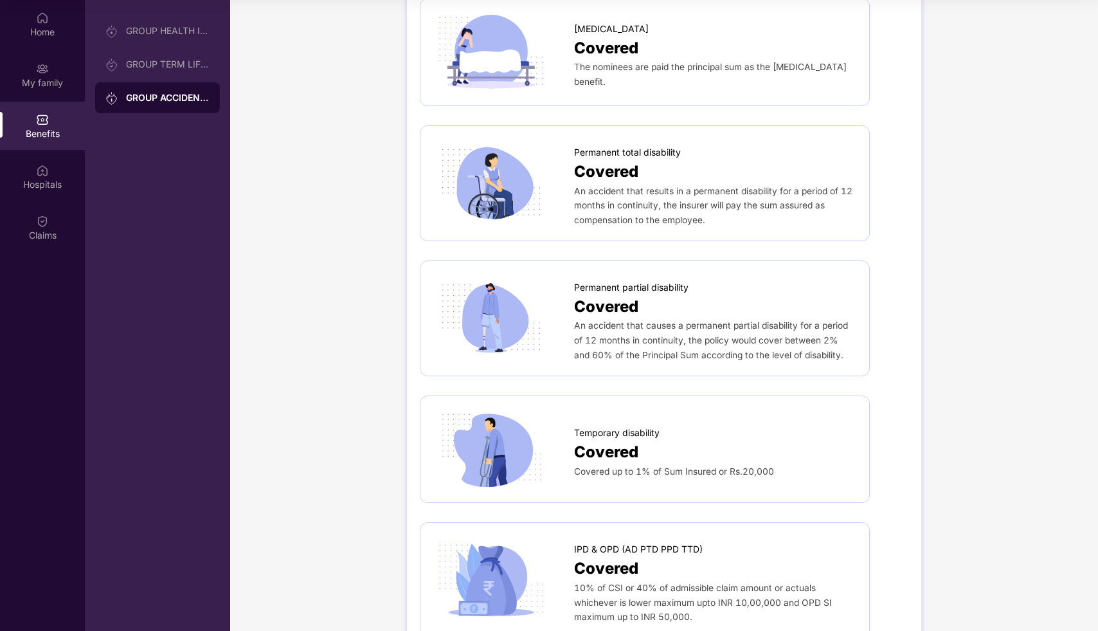
click at [941, 384] on div "DETAILS INCLUSIONS EXCLUSIONS [MEDICAL_DATA] Covered The nominees are paid the …" at bounding box center [664, 305] width 868 height 768
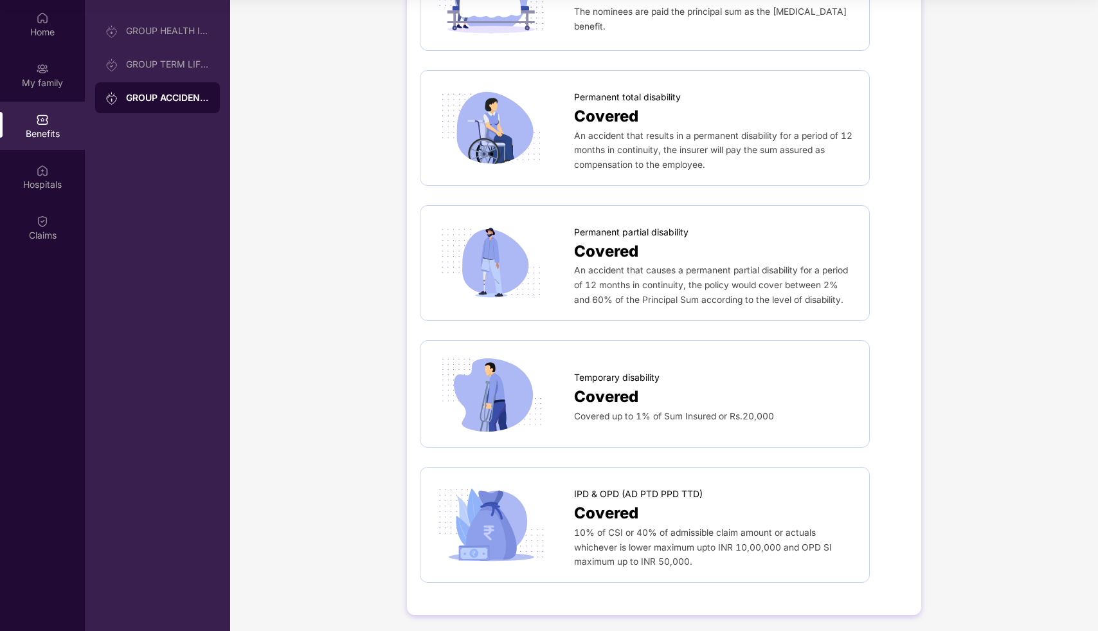
scroll to position [0, 0]
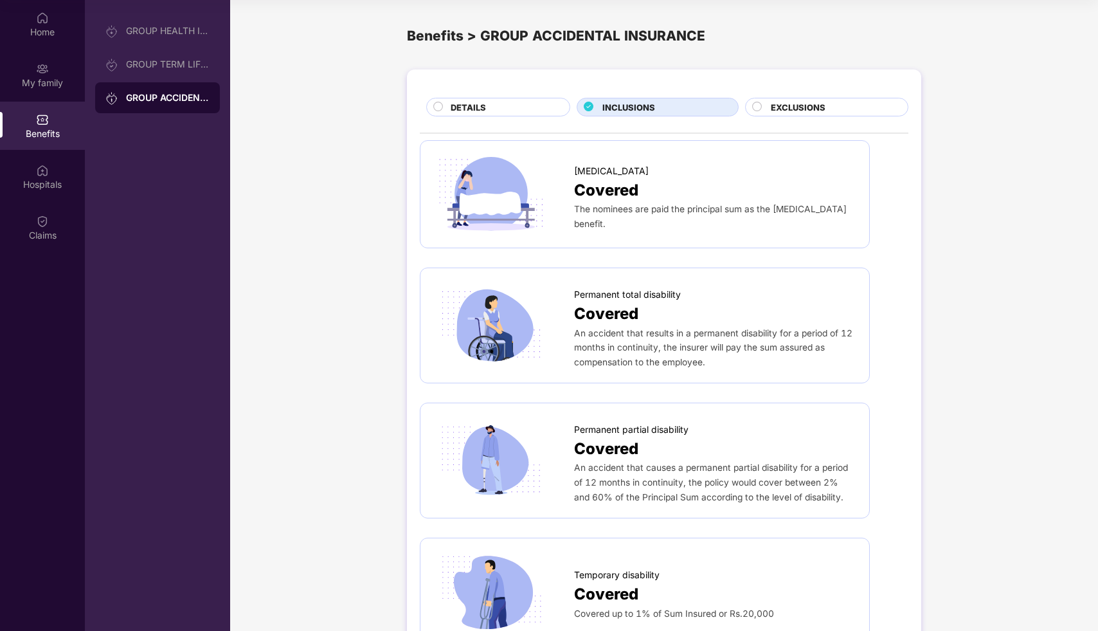
click at [827, 103] on div "EXCLUSIONS" at bounding box center [832, 108] width 137 height 15
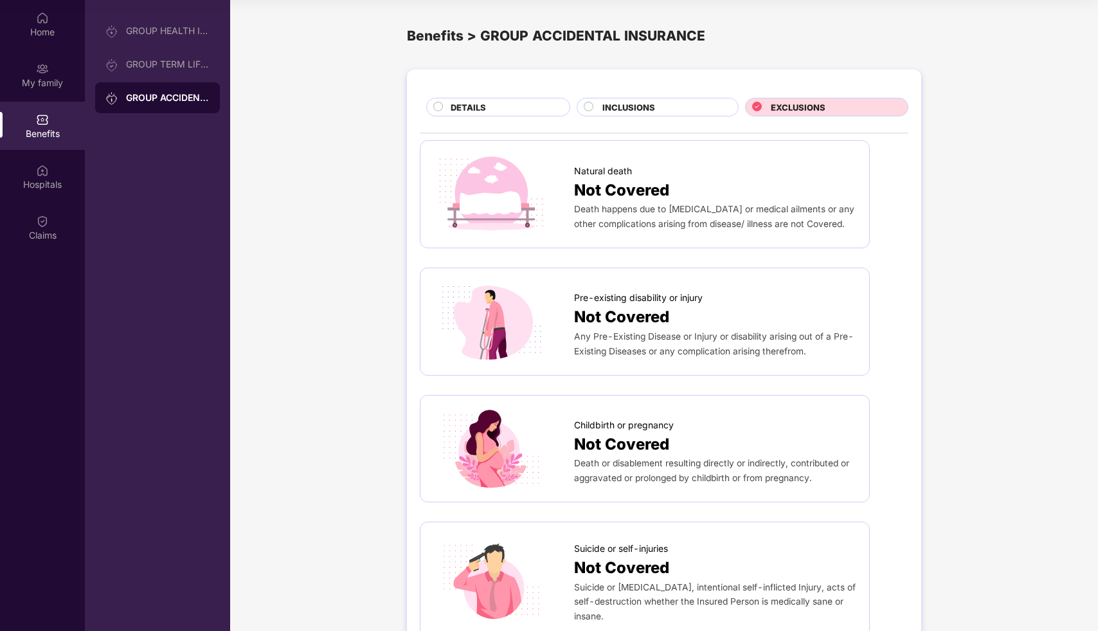
click at [946, 323] on div "DETAILS INCLUSIONS EXCLUSIONS Natural death Not Covered Death happens due to [M…" at bounding box center [664, 637] width 868 height 1149
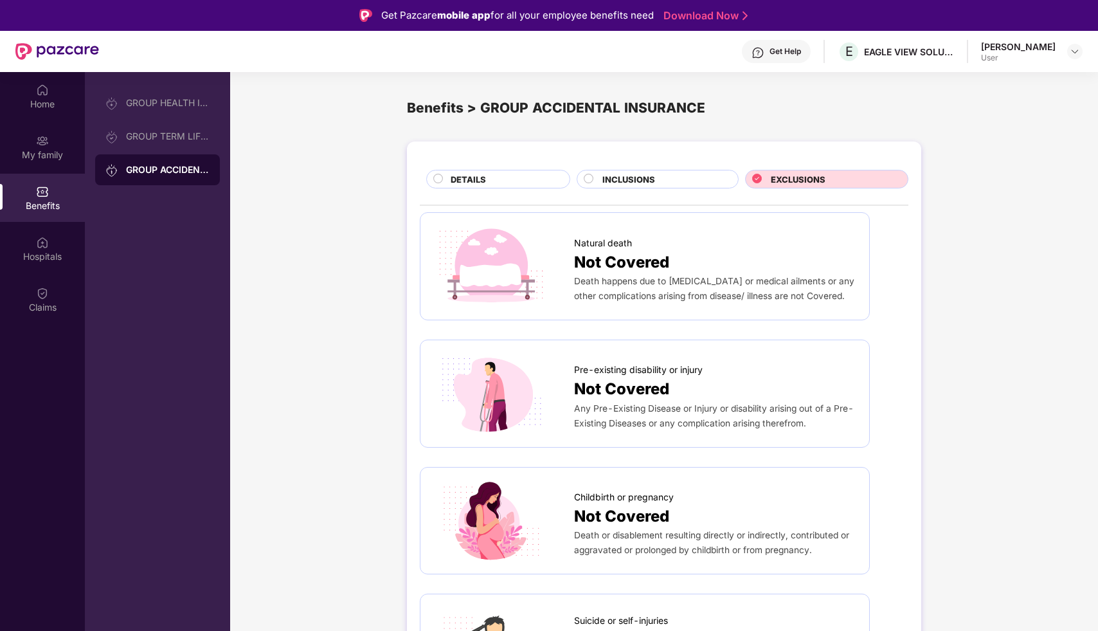
click at [643, 183] on span "INCLUSIONS" at bounding box center [628, 179] width 53 height 13
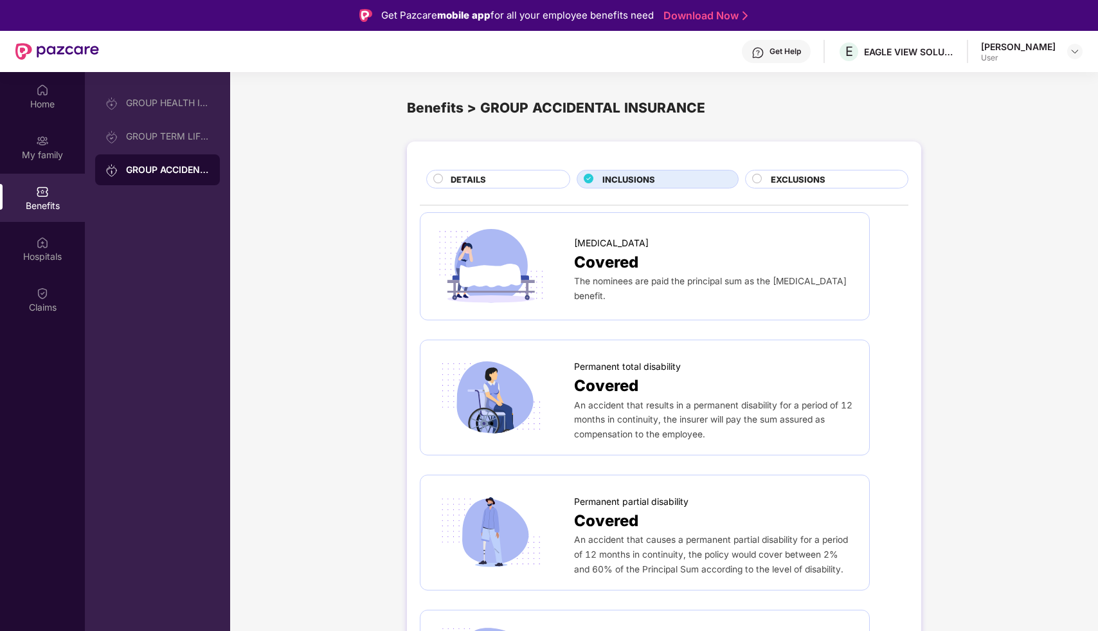
click at [830, 184] on div "EXCLUSIONS" at bounding box center [832, 180] width 137 height 15
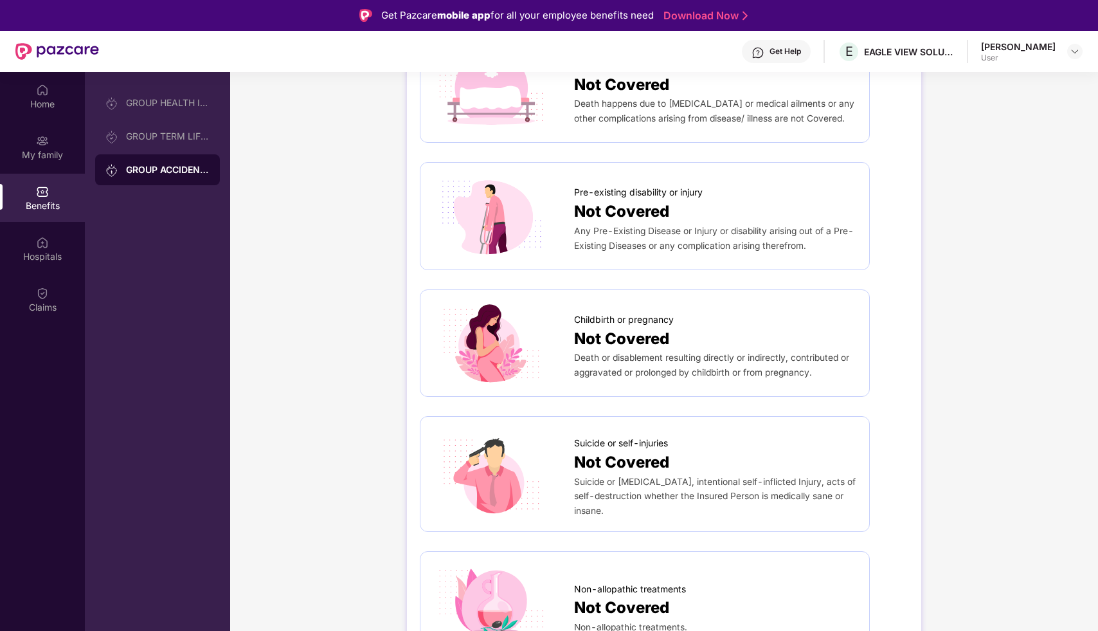
scroll to position [179, 0]
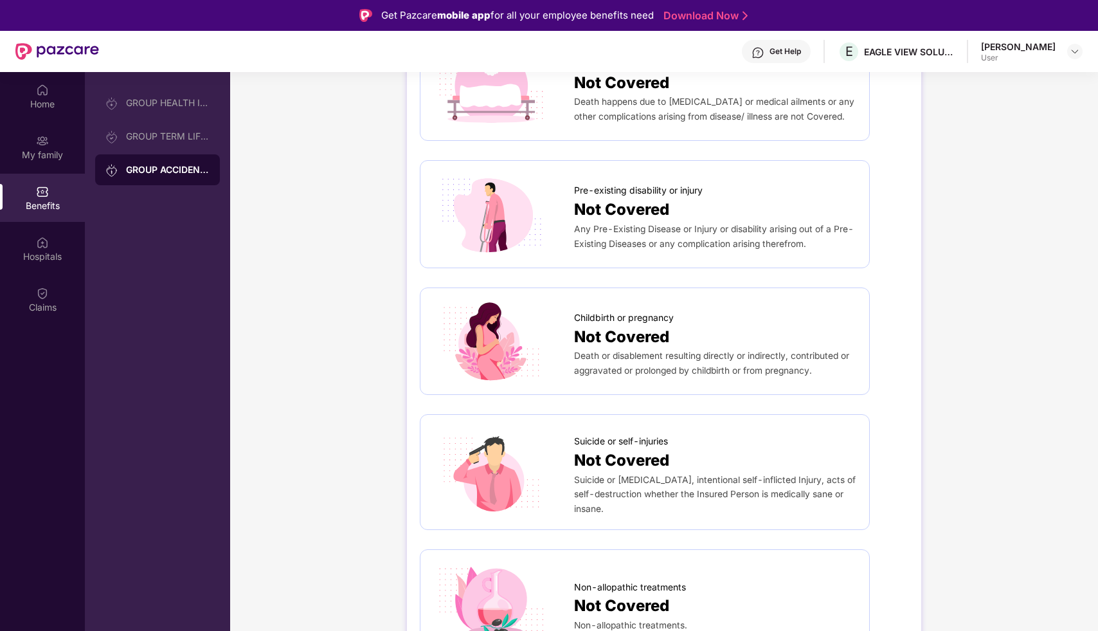
click at [1003, 433] on div "DETAILS INCLUSIONS EXCLUSIONS Natural death Not Covered Death happens due to [M…" at bounding box center [664, 530] width 868 height 1149
click at [973, 476] on div "DETAILS INCLUSIONS EXCLUSIONS Natural death Not Covered Death happens due to [M…" at bounding box center [664, 530] width 868 height 1149
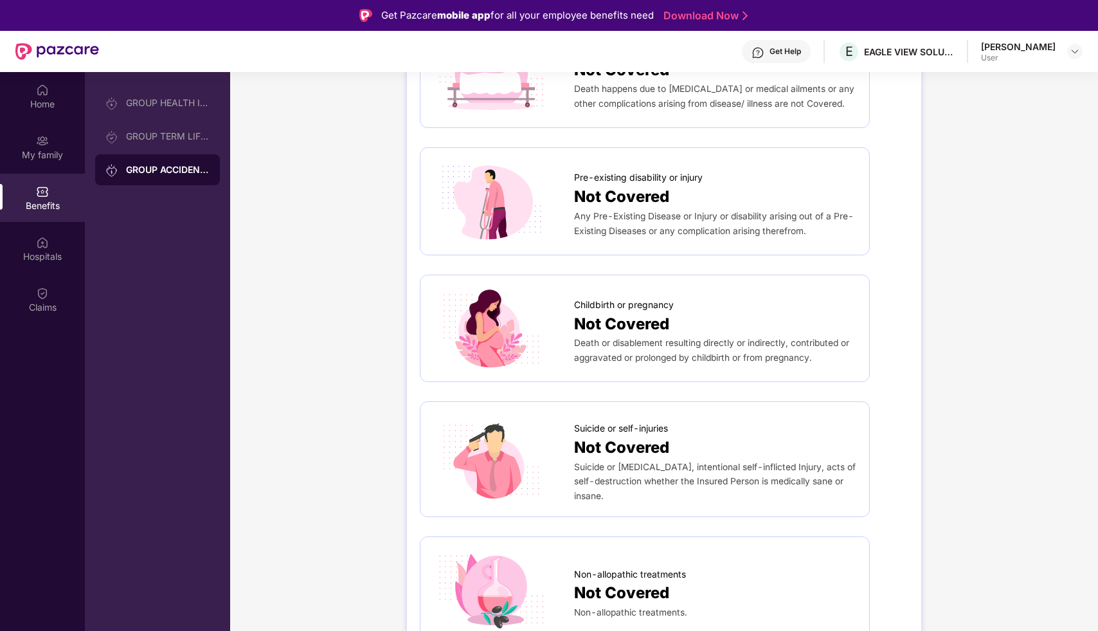
click at [973, 476] on div "DETAILS INCLUSIONS EXCLUSIONS Natural death Not Covered Death happens due to [M…" at bounding box center [664, 517] width 868 height 1149
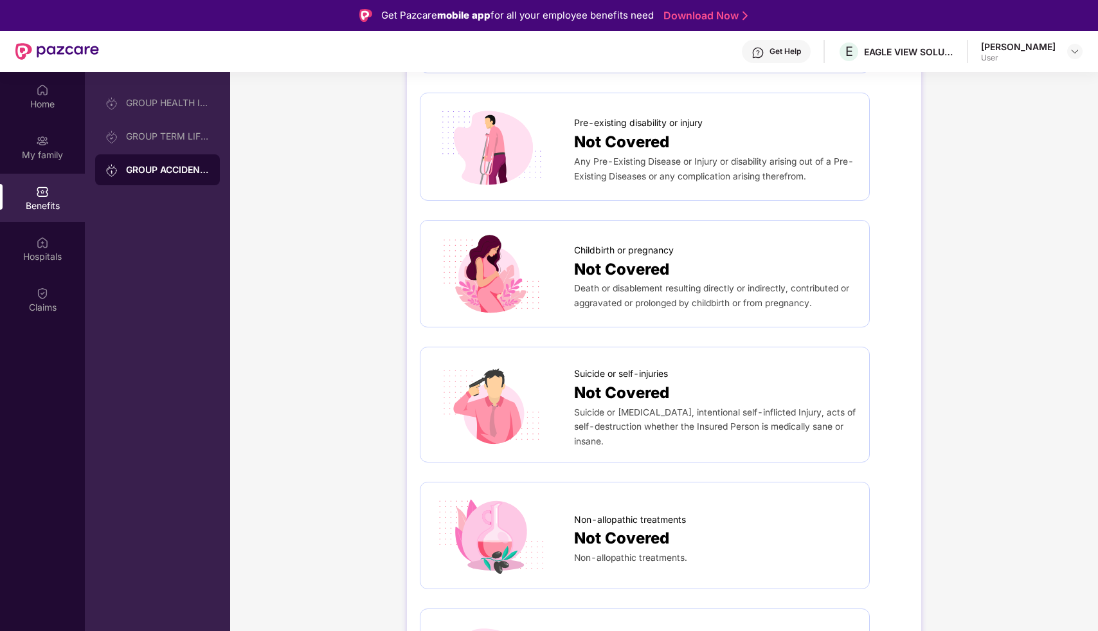
scroll to position [251, 0]
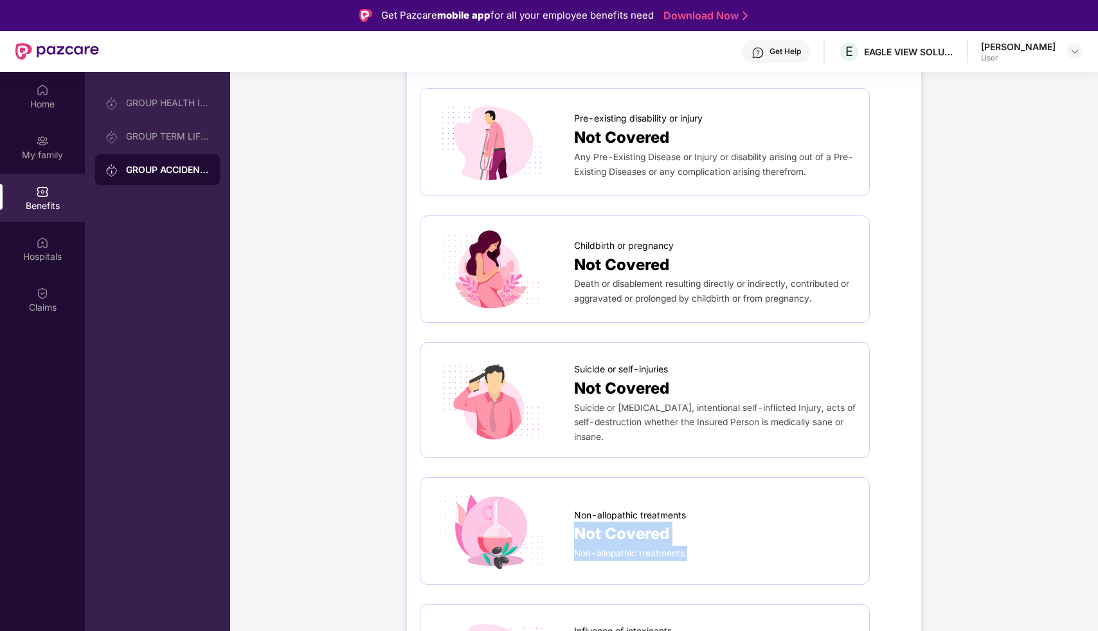
drag, startPoint x: 948, startPoint y: 550, endPoint x: 976, endPoint y: 499, distance: 57.8
click at [972, 503] on div "DETAILS INCLUSIONS EXCLUSIONS Natural death Not Covered Death happens due to [M…" at bounding box center [664, 458] width 868 height 1149
click at [976, 499] on div "DETAILS INCLUSIONS EXCLUSIONS Natural death Not Covered Death happens due to [M…" at bounding box center [664, 458] width 868 height 1149
click at [965, 569] on div "DETAILS INCLUSIONS EXCLUSIONS Natural death Not Covered Death happens due to [M…" at bounding box center [664, 458] width 868 height 1149
click at [923, 514] on div "DETAILS INCLUSIONS EXCLUSIONS Natural death Not Covered Death happens due to [M…" at bounding box center [664, 458] width 868 height 1149
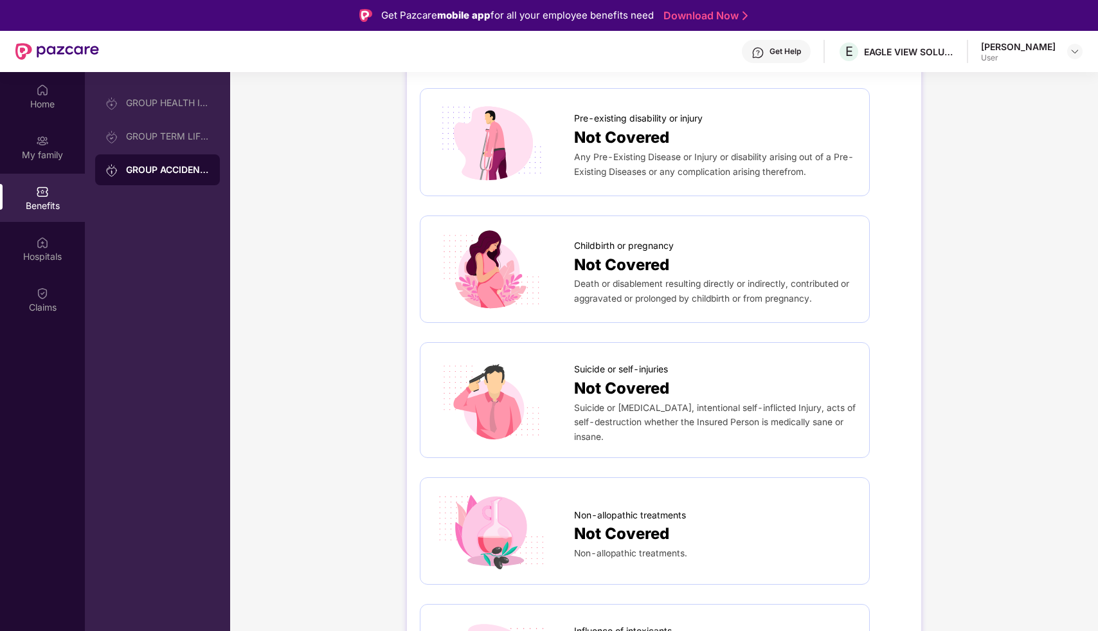
click at [927, 534] on div "DETAILS INCLUSIONS EXCLUSIONS Natural death Not Covered Death happens due to [M…" at bounding box center [664, 458] width 868 height 1149
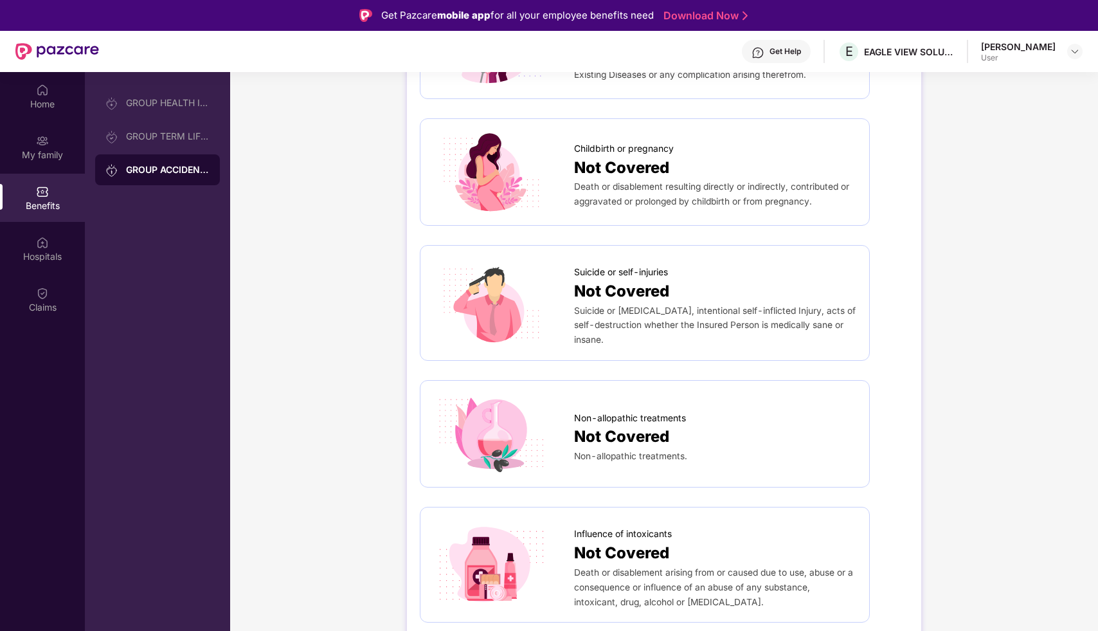
scroll to position [353, 0]
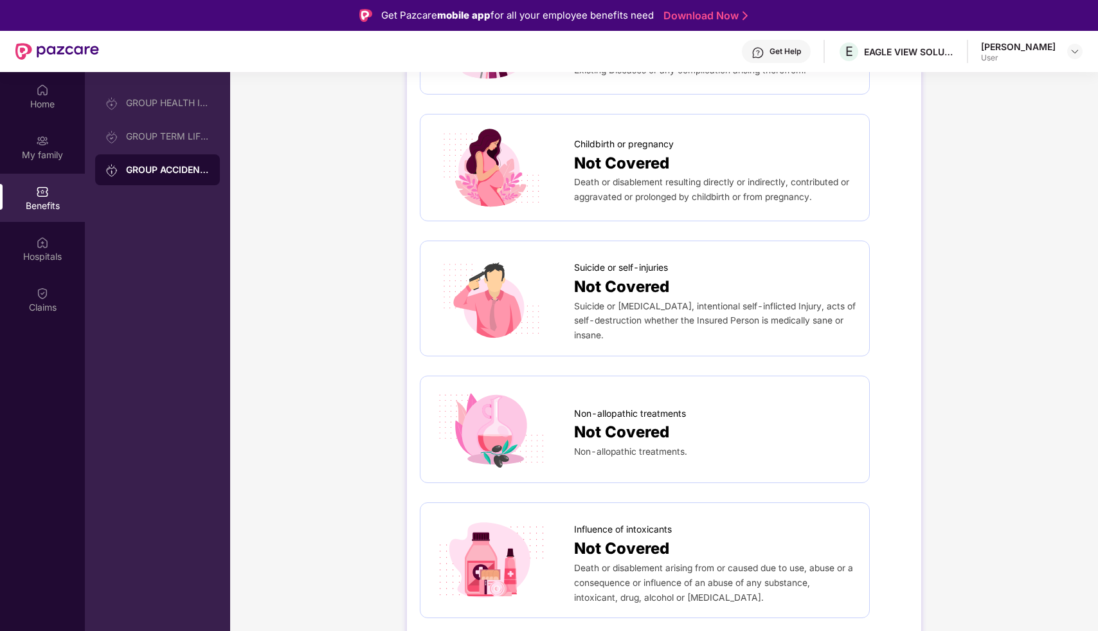
click at [928, 427] on div "DETAILS INCLUSIONS EXCLUSIONS Natural death Not Covered Death happens due to [M…" at bounding box center [664, 356] width 868 height 1149
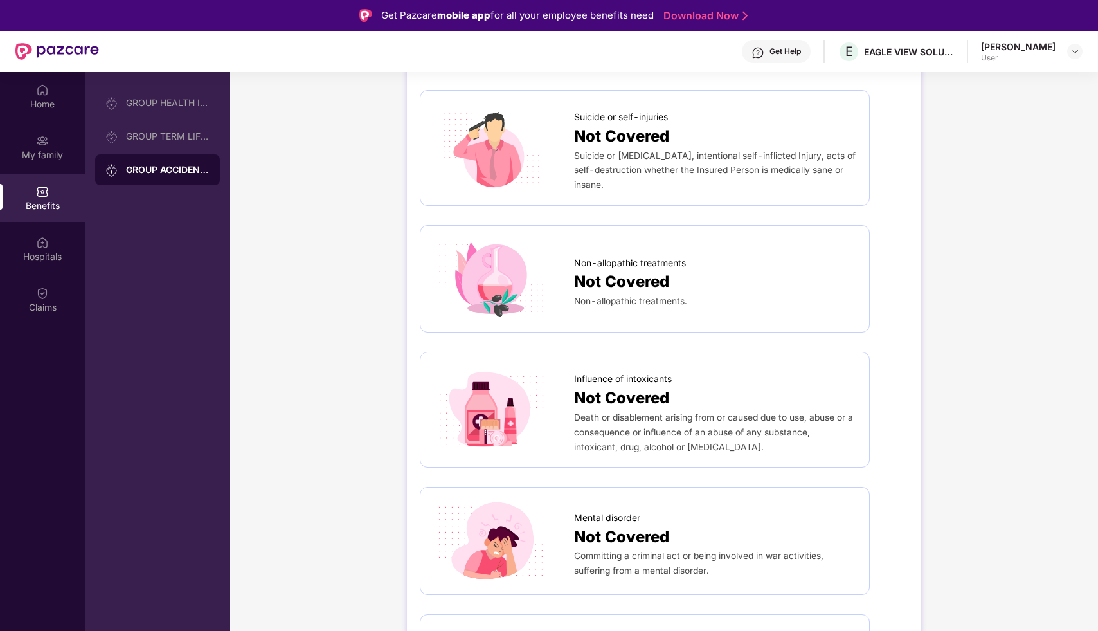
scroll to position [512, 0]
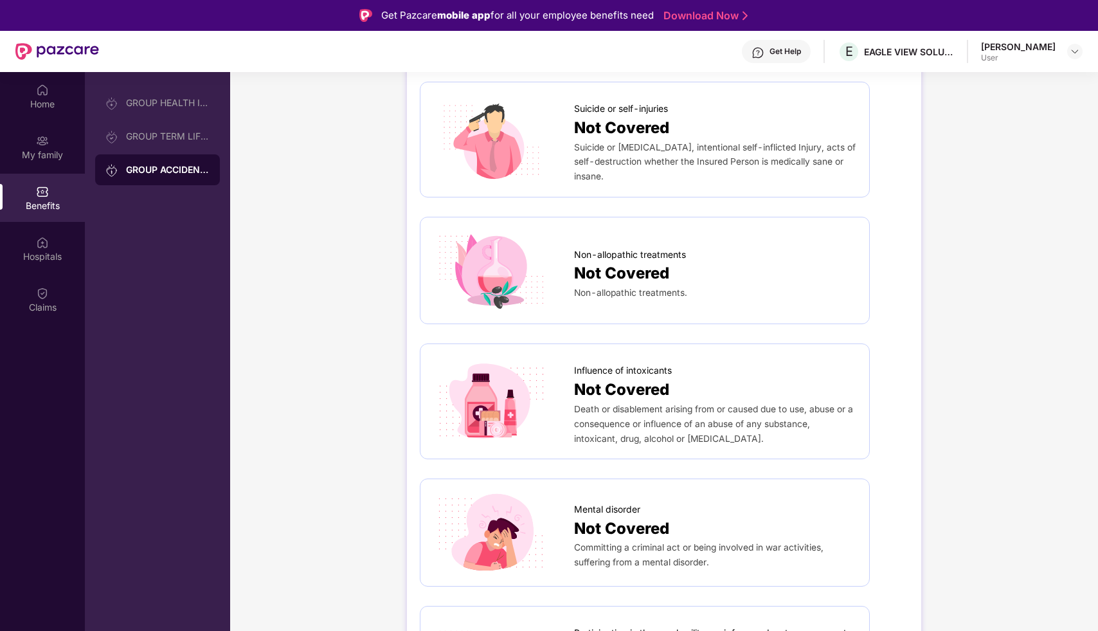
click at [984, 458] on div "DETAILS INCLUSIONS EXCLUSIONS Natural death Not Covered Death happens due to [M…" at bounding box center [664, 197] width 868 height 1149
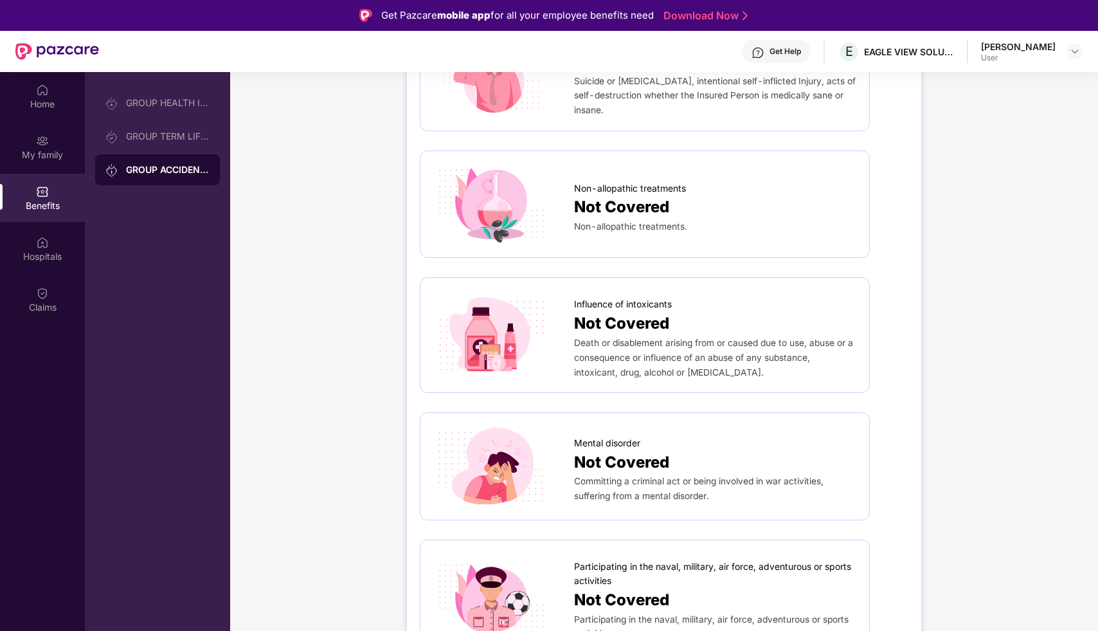
scroll to position [72, 0]
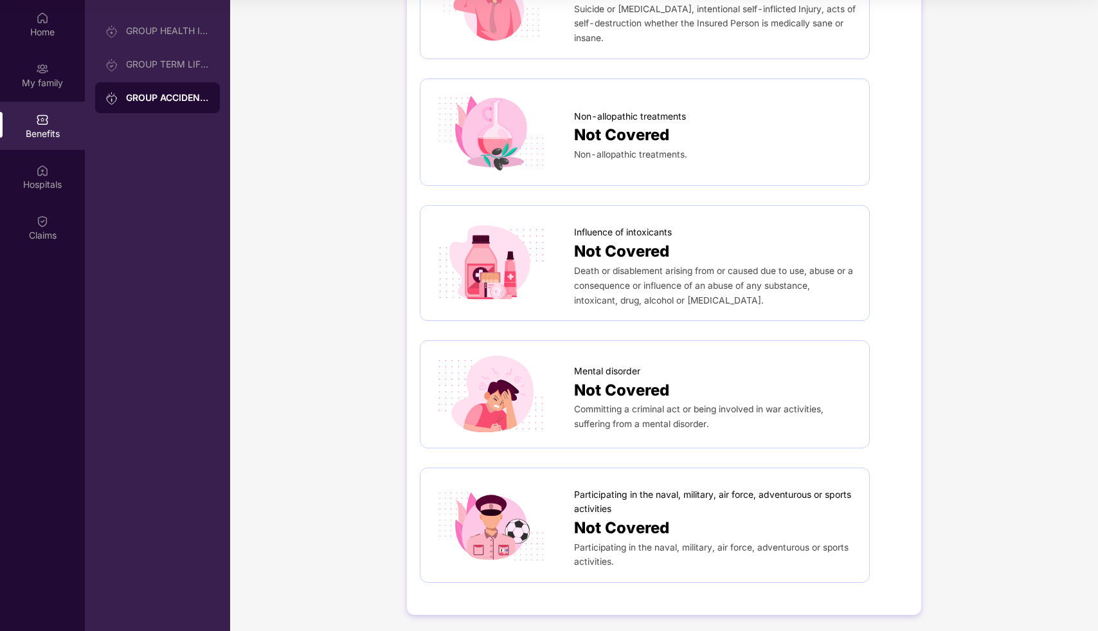
click at [924, 564] on div "DETAILS INCLUSIONS EXCLUSIONS Natural death Not Covered Death happens due to [M…" at bounding box center [664, 59] width 868 height 1149
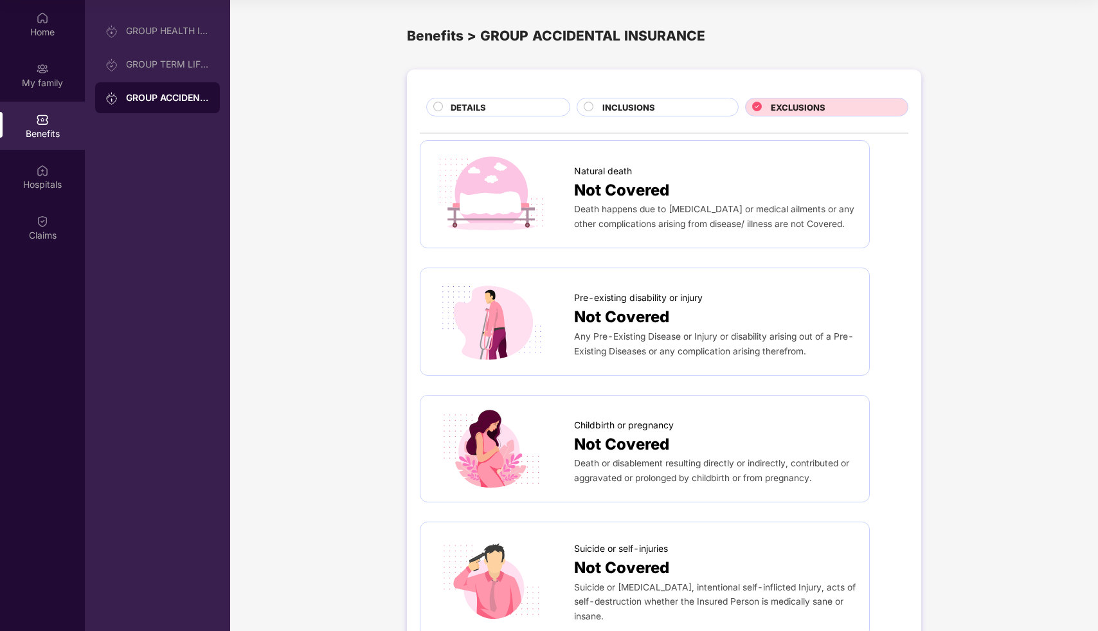
click at [672, 102] on div "INCLUSIONS" at bounding box center [663, 108] width 135 height 15
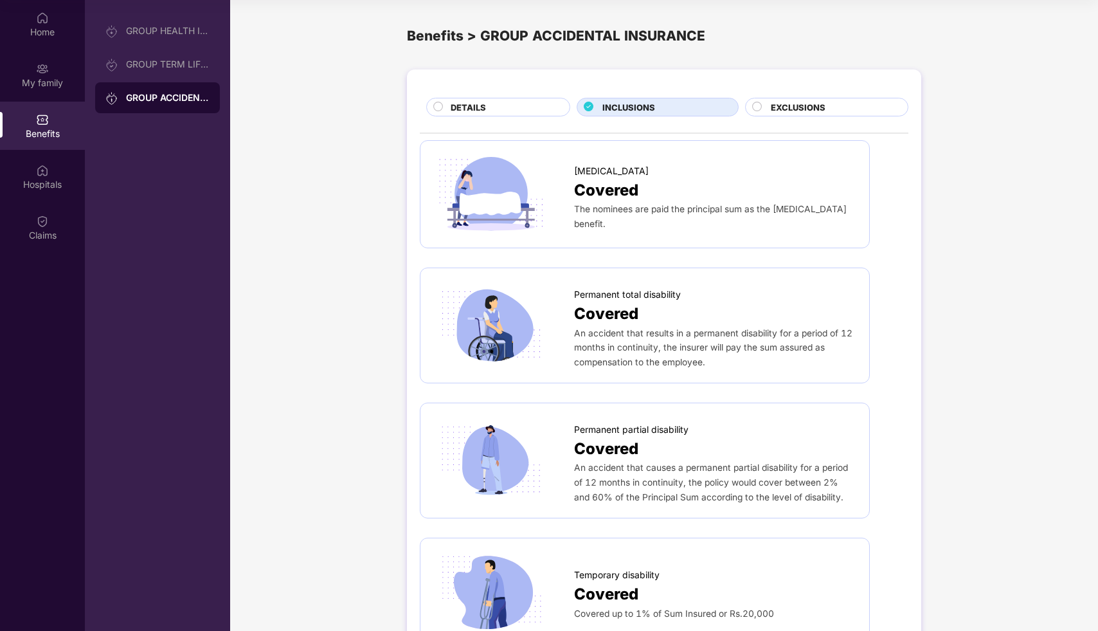
click at [796, 109] on span "EXCLUSIONS" at bounding box center [798, 107] width 55 height 13
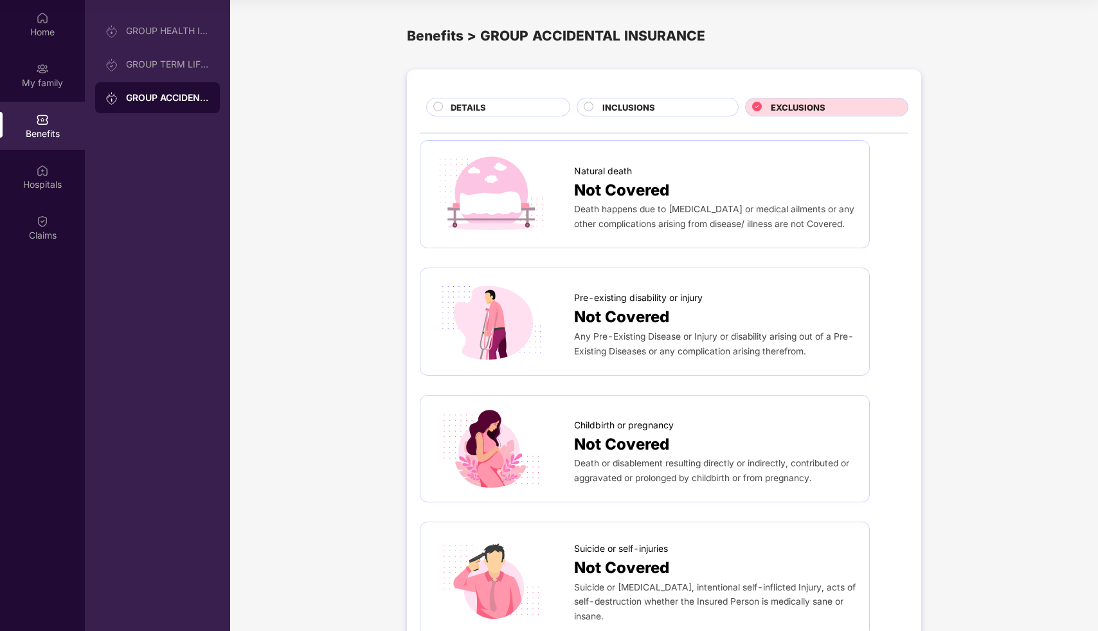
click at [683, 103] on div "INCLUSIONS" at bounding box center [663, 108] width 135 height 15
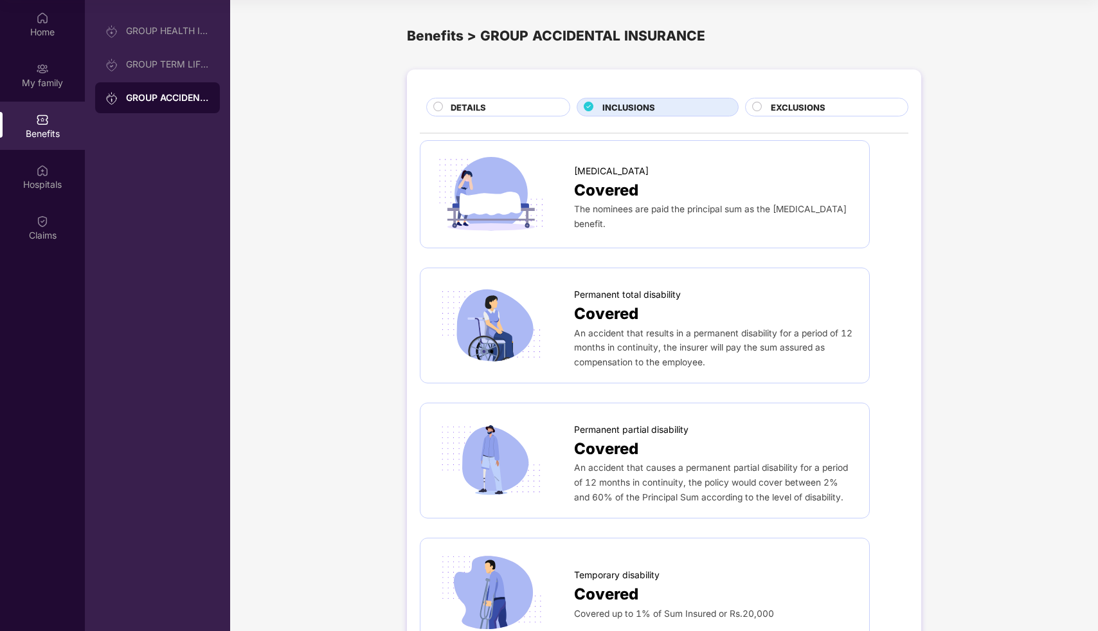
click at [780, 107] on span "EXCLUSIONS" at bounding box center [798, 107] width 55 height 13
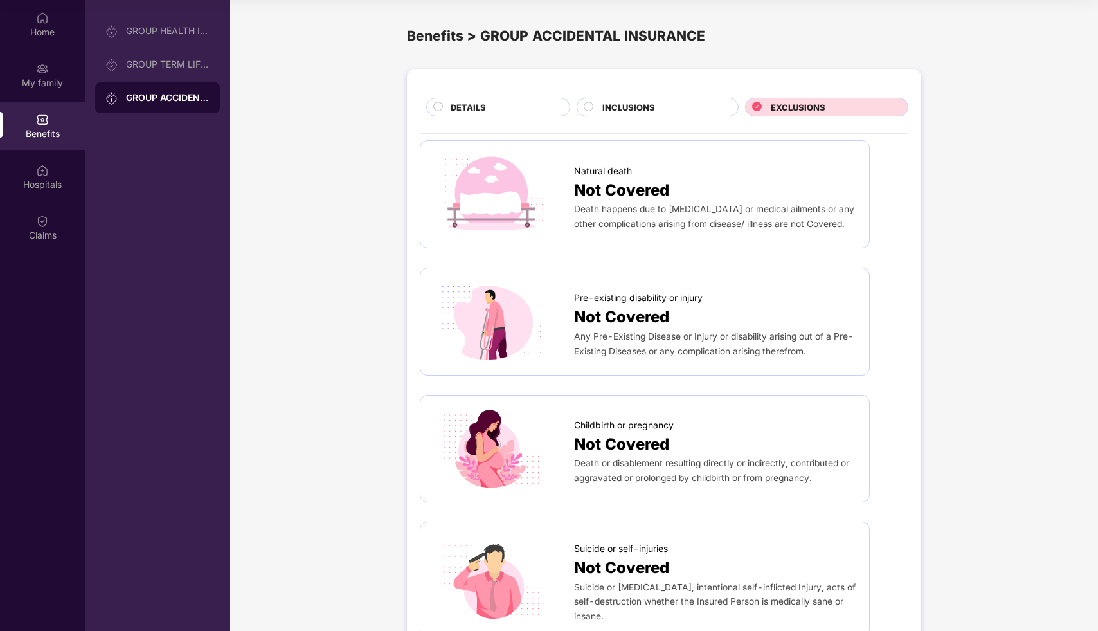
click at [712, 107] on div "INCLUSIONS" at bounding box center [663, 108] width 135 height 15
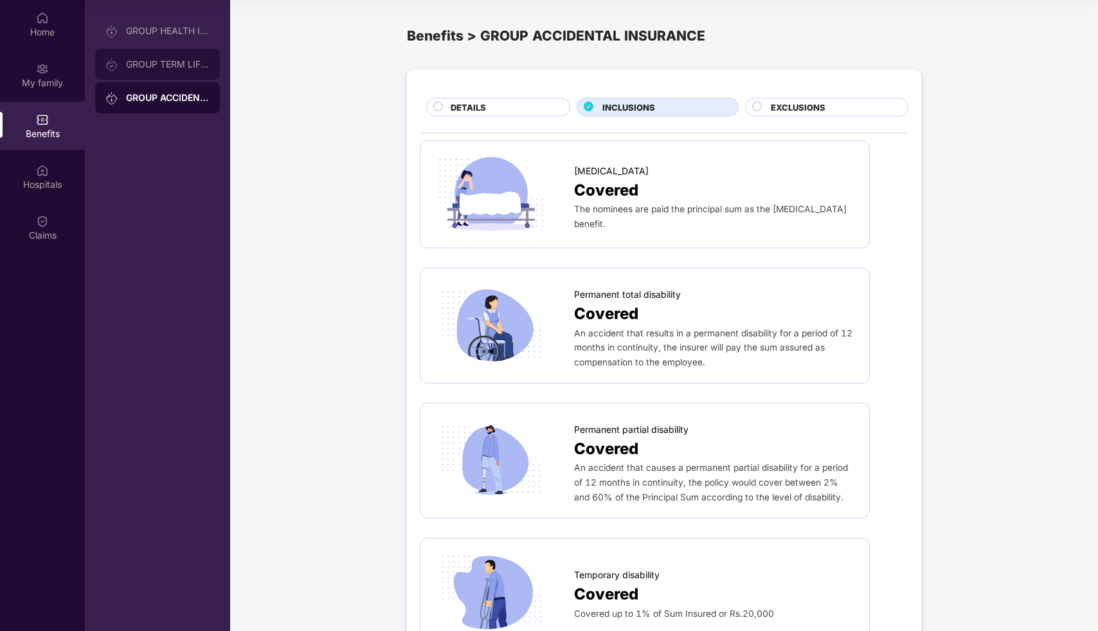
click at [184, 58] on div "GROUP TERM LIFE INSURANCE" at bounding box center [157, 64] width 125 height 31
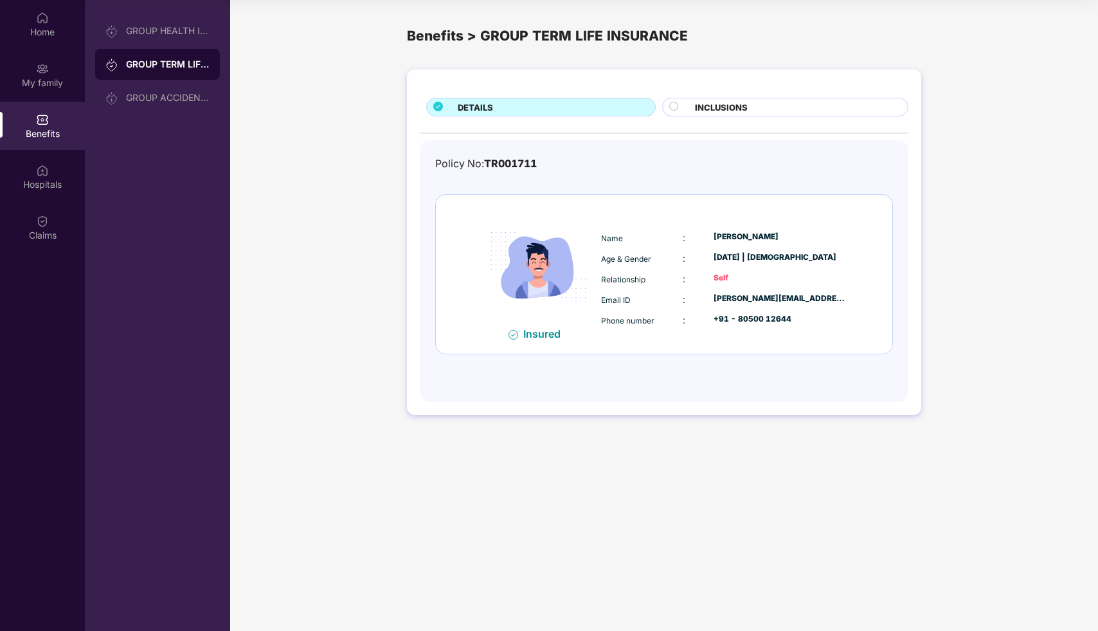
click at [1045, 351] on div "DETAILS INCLUSIONS Policy No: TR001711 Insured Name : [PERSON_NAME] Age & Gende…" at bounding box center [664, 248] width 868 height 371
click at [795, 101] on div "INCLUSIONS" at bounding box center [794, 108] width 213 height 15
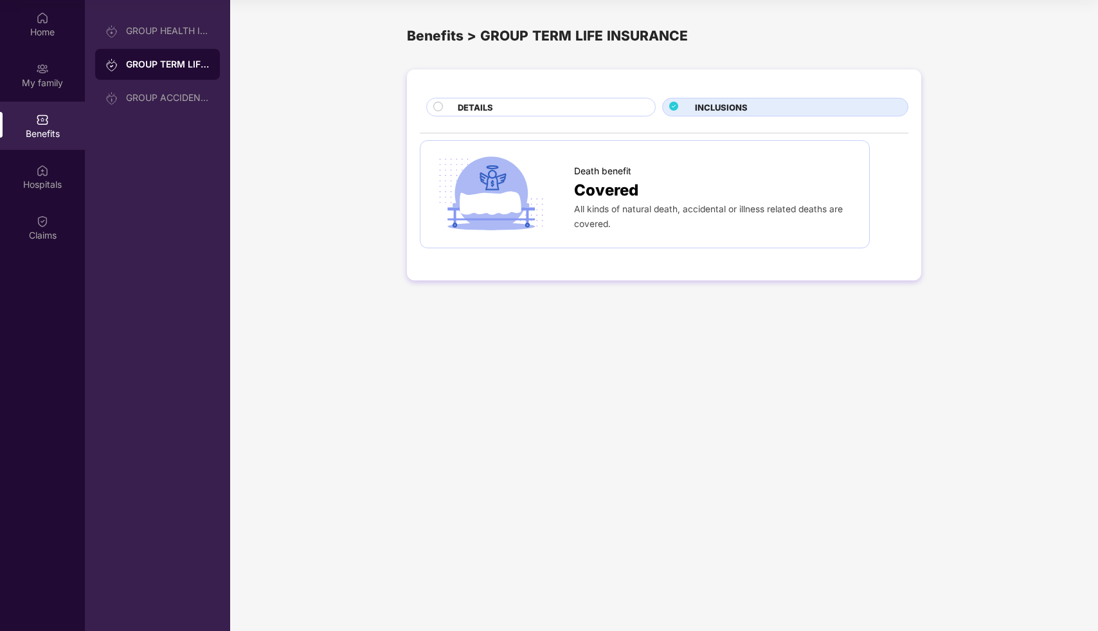
click at [734, 321] on main "Benefits > GROUP TERM LIFE INSURANCE DETAILS INCLUSIONS Death benefit Covered A…" at bounding box center [664, 315] width 868 height 631
click at [859, 291] on div "DETAILS INCLUSIONS Death benefit Covered All kinds of natural death, accidental…" at bounding box center [664, 181] width 868 height 237
click at [636, 169] on div "Death benefit" at bounding box center [715, 167] width 282 height 21
click at [56, 41] on div "Home" at bounding box center [42, 24] width 85 height 48
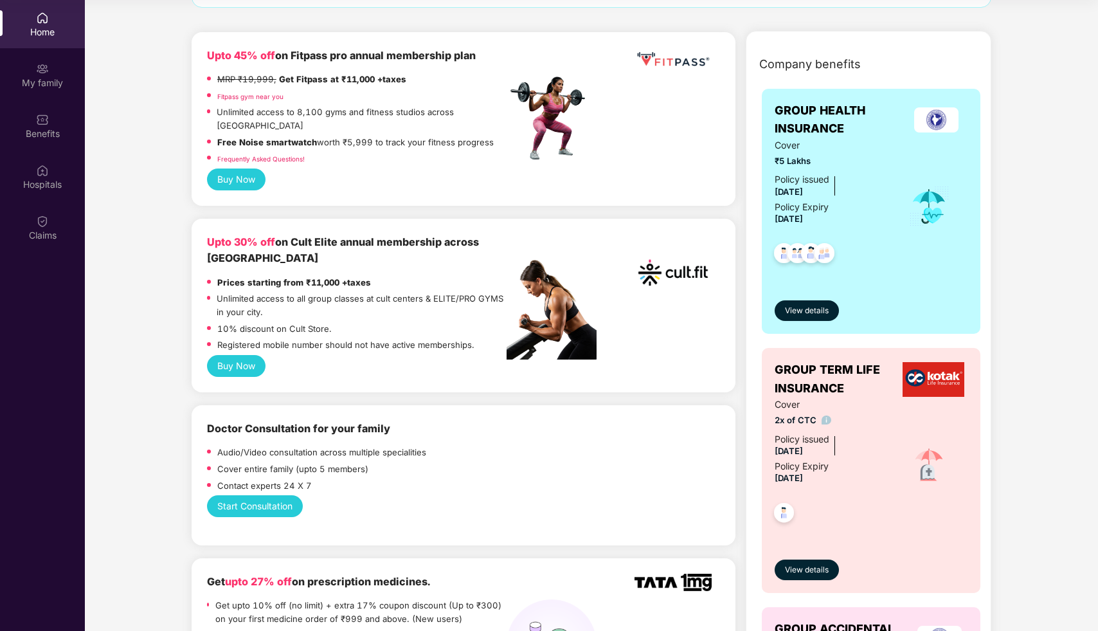
scroll to position [235, 0]
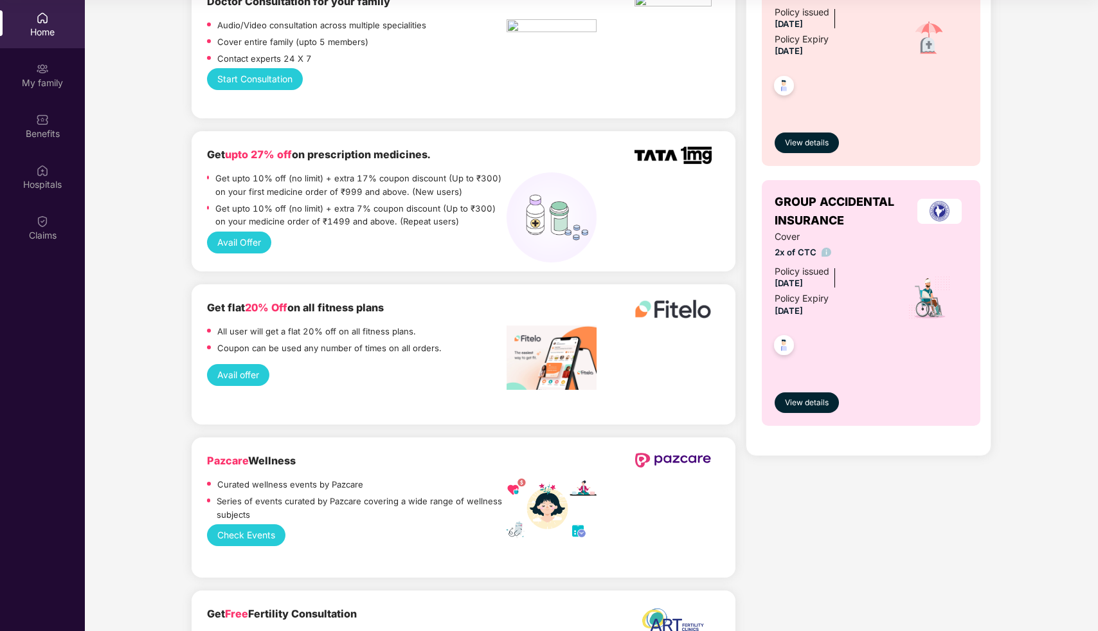
scroll to position [513, 0]
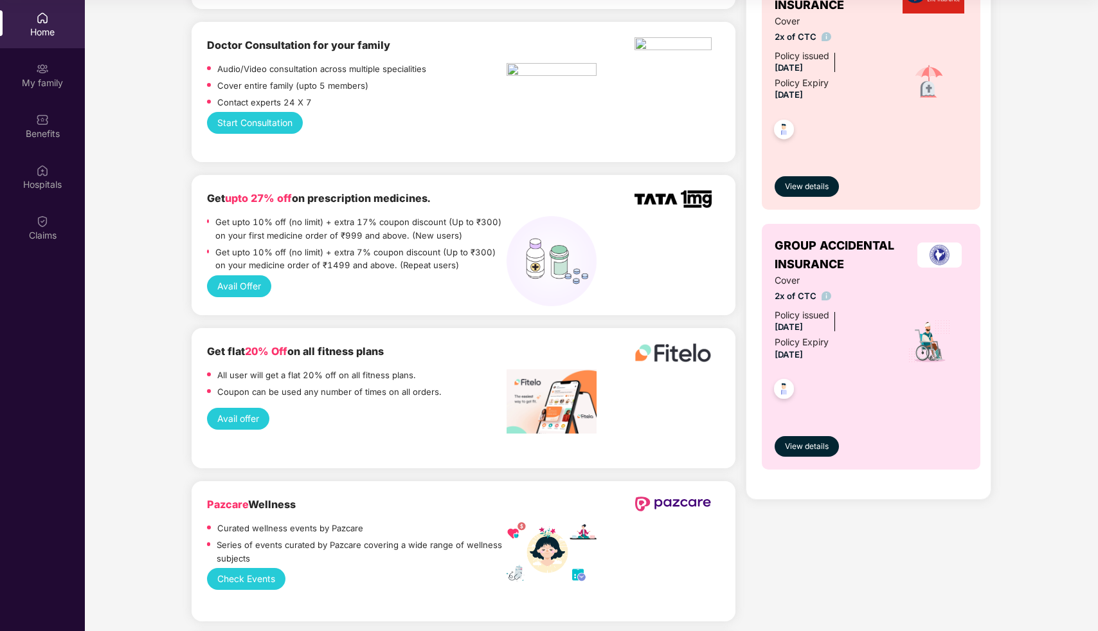
click at [784, 128] on img at bounding box center [783, 131] width 31 height 31
click at [802, 184] on span "View details" at bounding box center [807, 187] width 44 height 12
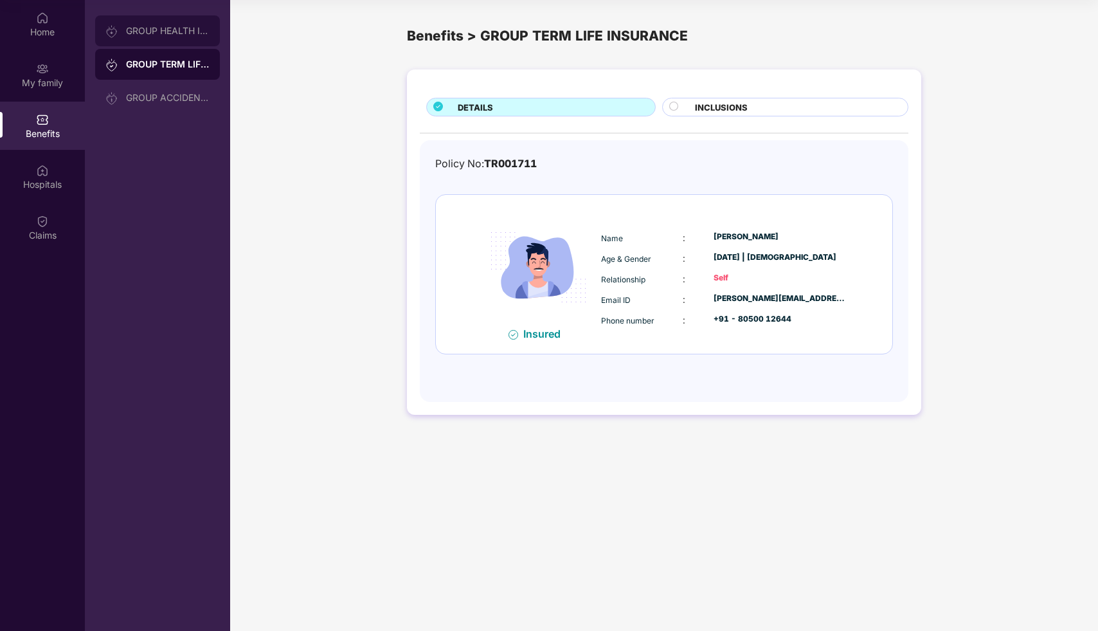
click at [183, 36] on div "GROUP HEALTH INSURANCE" at bounding box center [157, 30] width 125 height 31
